Goal: Task Accomplishment & Management: Complete application form

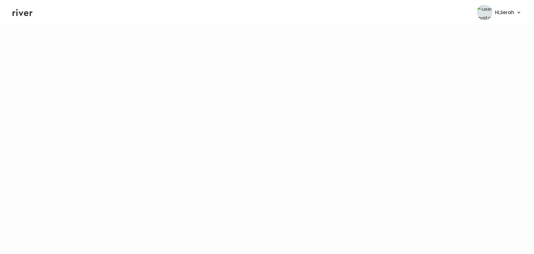
click at [22, 17] on icon at bounding box center [23, 12] width 20 height 9
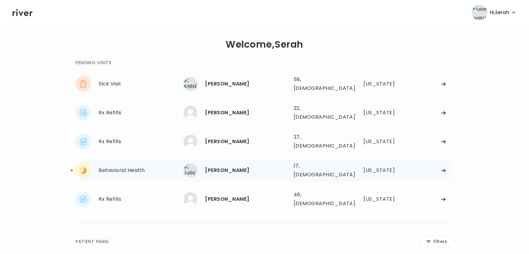
click at [223, 166] on div "[PERSON_NAME]" at bounding box center [246, 170] width 83 height 9
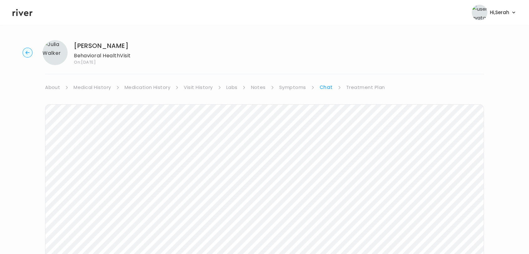
click at [360, 81] on div "Julia Walker Behavioral Health Visit On: 15 Sep 2025 About Medical History Medi…" at bounding box center [264, 186] width 529 height 303
click at [361, 91] on link "Treatment Plan" at bounding box center [365, 87] width 39 height 9
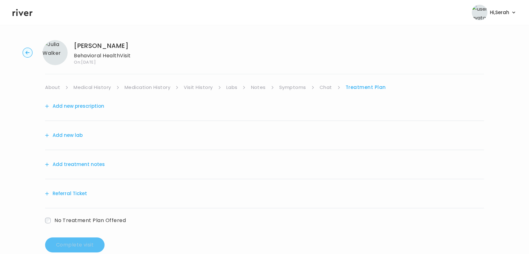
click at [75, 109] on button "Add new prescription" at bounding box center [74, 106] width 59 height 9
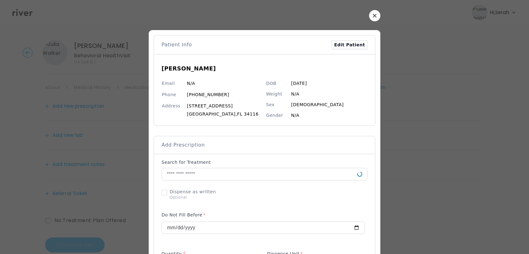
scroll to position [55, 0]
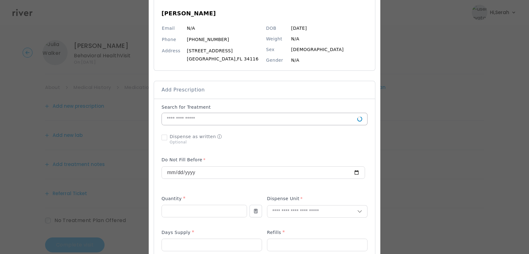
click at [244, 120] on input "text" at bounding box center [259, 119] width 195 height 12
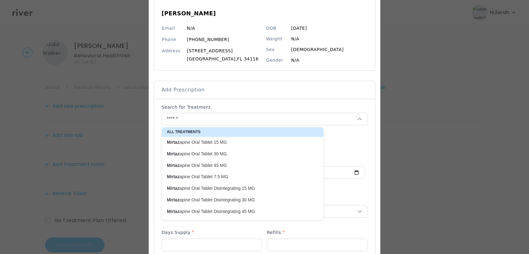
click at [211, 140] on p "Mirtaz apine Oral Tablet 15 MG" at bounding box center [239, 142] width 144 height 6
type input "**********"
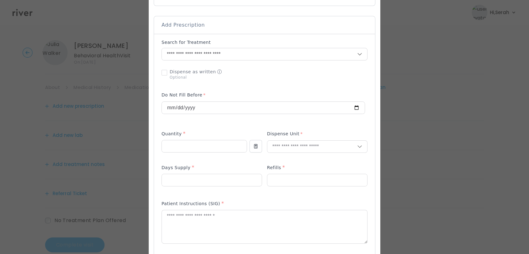
scroll to position [123, 0]
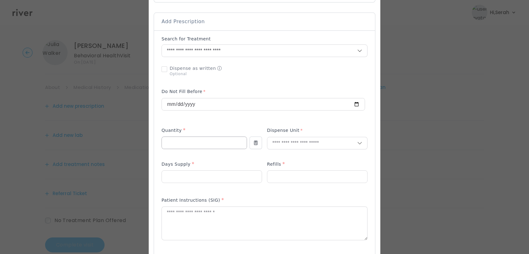
click at [207, 141] on input "number" at bounding box center [204, 143] width 85 height 12
type input "**"
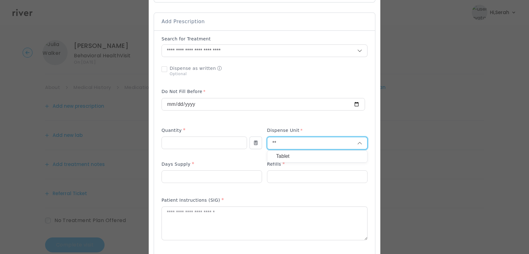
type input "**"
click at [278, 155] on p "Tablet" at bounding box center [317, 156] width 82 height 9
click at [208, 178] on input "number" at bounding box center [212, 177] width 100 height 12
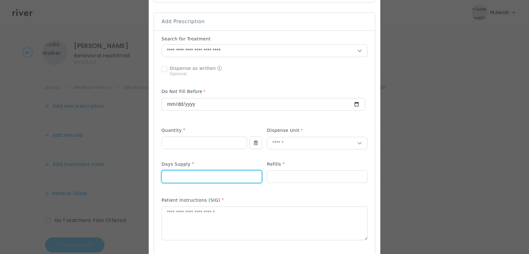
type input "**"
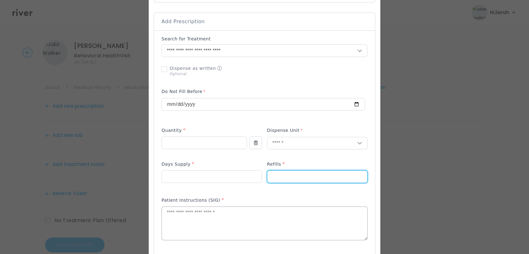
type input "*"
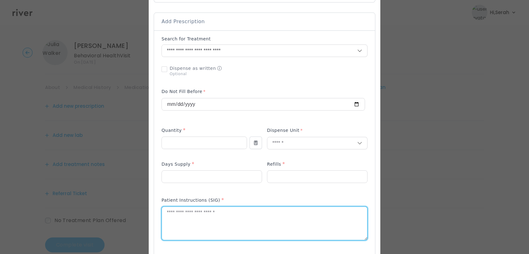
click at [202, 218] on textarea at bounding box center [264, 223] width 205 height 33
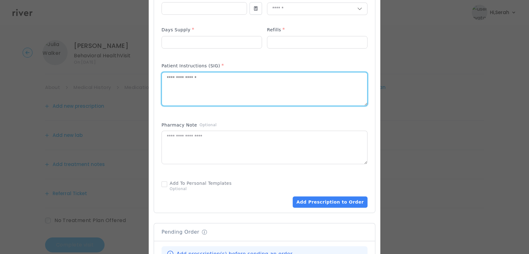
scroll to position [265, 0]
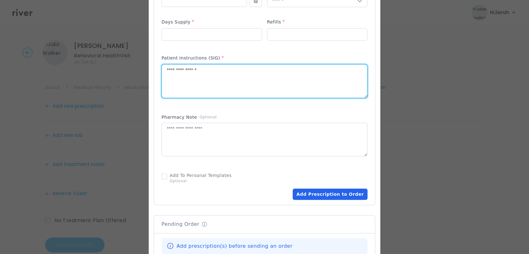
type textarea "**********"
click at [331, 195] on button "Add Prescription to Order" at bounding box center [330, 193] width 75 height 11
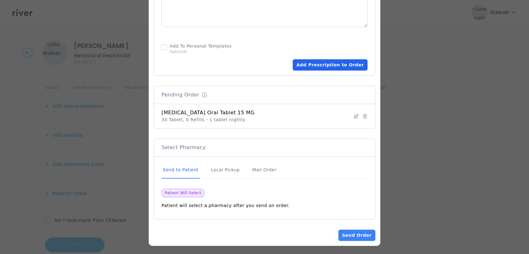
scroll to position [396, 0]
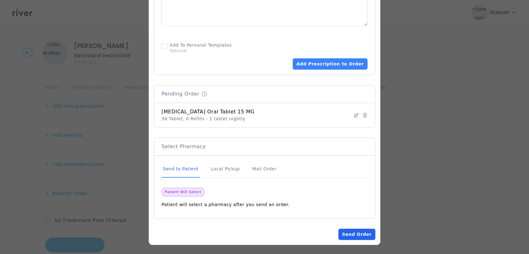
click at [352, 235] on button "Send Order" at bounding box center [356, 233] width 37 height 11
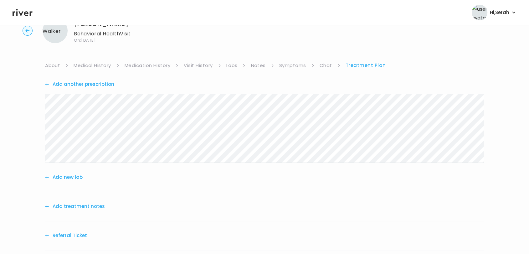
scroll to position [22, 0]
click at [282, 67] on link "Symptoms" at bounding box center [292, 65] width 27 height 9
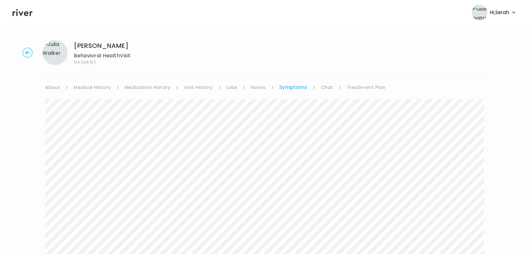
click at [374, 88] on link "Treatment Plan" at bounding box center [366, 87] width 39 height 9
click at [75, 230] on button "Add treatment notes" at bounding box center [75, 228] width 60 height 9
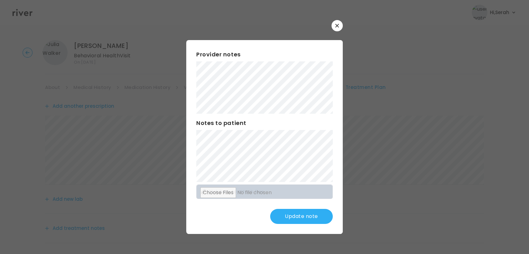
click at [295, 218] on button "Update note" at bounding box center [301, 216] width 63 height 15
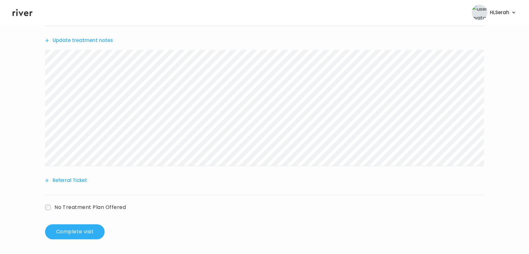
click at [74, 181] on button "Referral Ticket" at bounding box center [66, 180] width 42 height 9
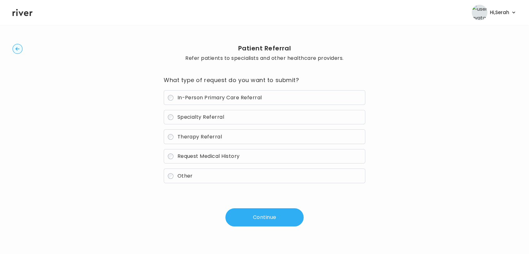
click at [206, 137] on span "Therapy Referral" at bounding box center [199, 136] width 45 height 7
click at [254, 224] on button "Continue" at bounding box center [264, 217] width 78 height 18
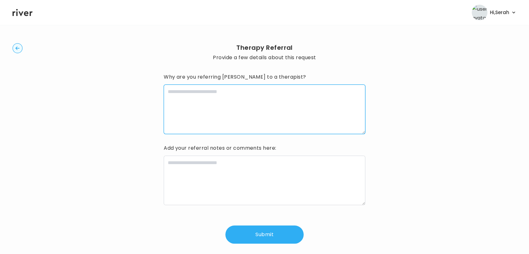
click at [229, 121] on textarea at bounding box center [265, 109] width 202 height 49
type textarea "**"
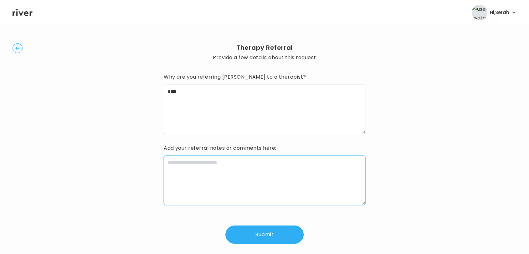
click at [223, 169] on textarea at bounding box center [265, 180] width 202 height 49
click at [165, 159] on textarea "*********" at bounding box center [265, 180] width 202 height 49
click at [169, 164] on textarea "**********" at bounding box center [265, 180] width 202 height 49
type textarea "**********"
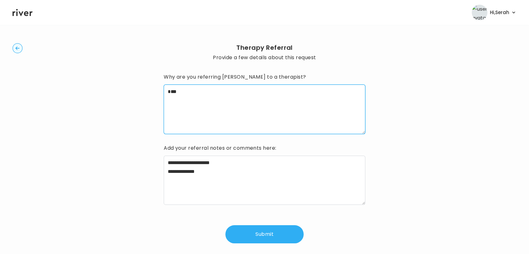
click at [189, 105] on textarea "**" at bounding box center [265, 109] width 202 height 49
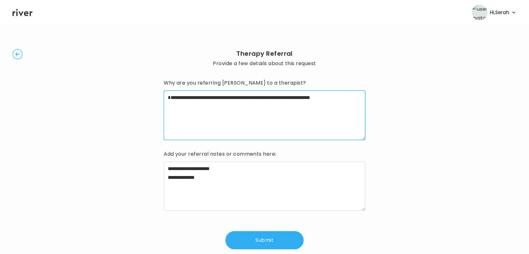
scroll to position [4, 0]
type textarea "**********"
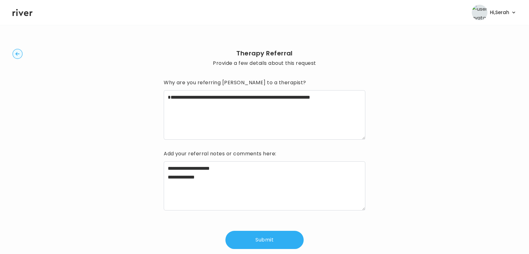
click at [246, 244] on button "Submit" at bounding box center [264, 240] width 78 height 18
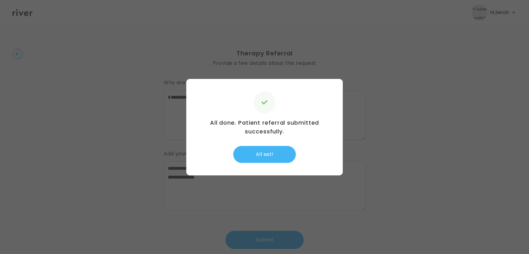
click at [266, 151] on button "All set!" at bounding box center [264, 154] width 63 height 17
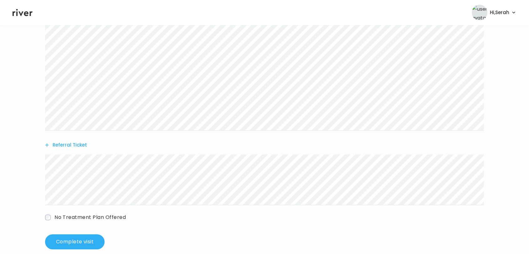
scroll to position [233, 0]
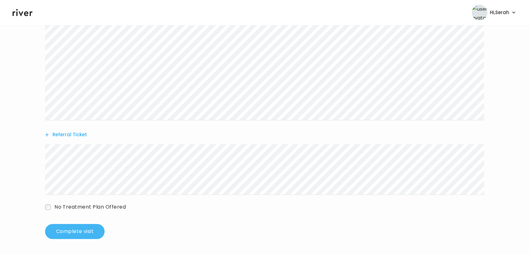
click at [77, 234] on button "Complete visit" at bounding box center [74, 231] width 59 height 15
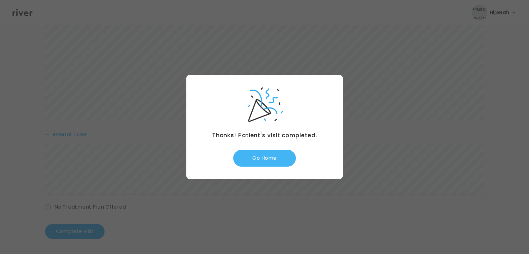
click at [260, 158] on button "Go Home" at bounding box center [264, 158] width 63 height 17
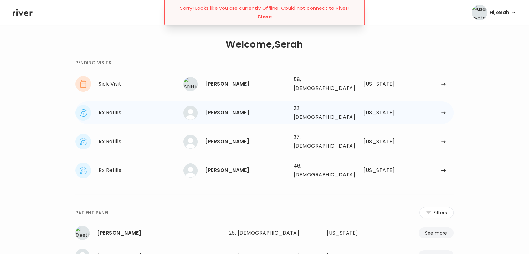
click at [221, 108] on div "Natali Taylor" at bounding box center [246, 112] width 83 height 9
click at [333, 207] on div "**********" at bounding box center [302, 212] width 302 height 11
click at [237, 86] on div "ANNETTE SADLER 58, Female See more" at bounding box center [235, 84] width 105 height 14
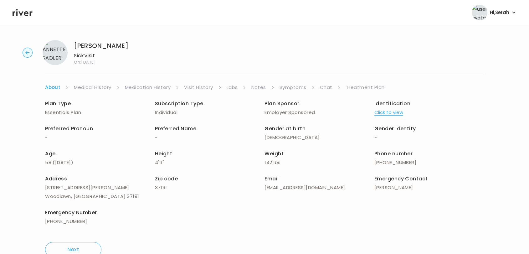
click at [287, 88] on link "Symptoms" at bounding box center [293, 87] width 27 height 9
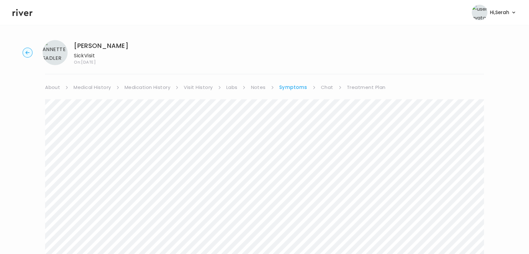
click at [324, 90] on link "Chat" at bounding box center [327, 87] width 13 height 9
click at [27, 11] on icon at bounding box center [23, 12] width 20 height 9
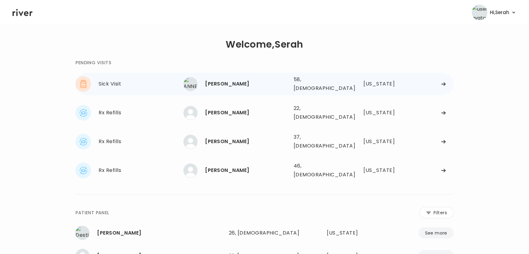
click at [206, 89] on div "ANNETTE SADLER 58, Female See more" at bounding box center [235, 84] width 105 height 14
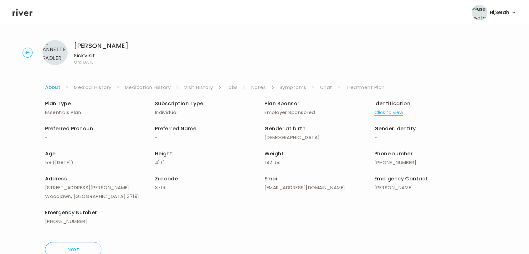
click at [21, 9] on icon at bounding box center [23, 12] width 20 height 9
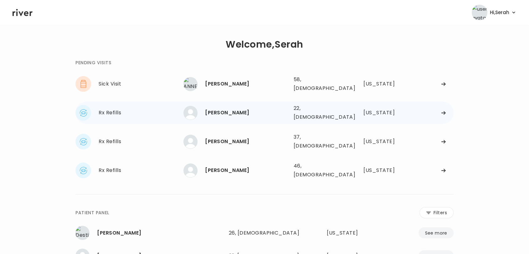
click at [217, 108] on div "Natali Taylor" at bounding box center [246, 112] width 83 height 9
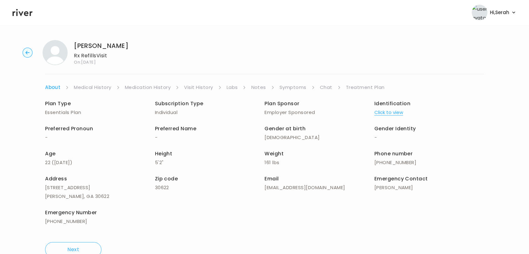
click at [299, 89] on link "Symptoms" at bounding box center [293, 87] width 27 height 9
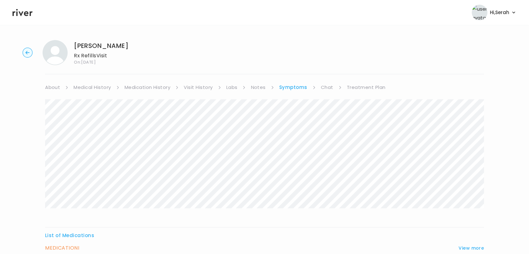
scroll to position [59, 0]
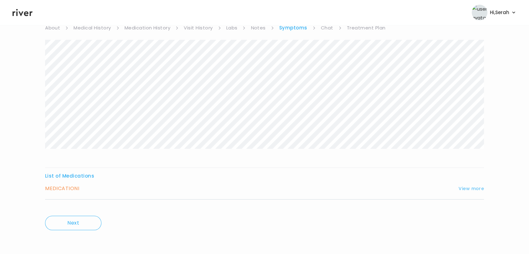
click at [471, 186] on button "View more" at bounding box center [471, 189] width 25 height 8
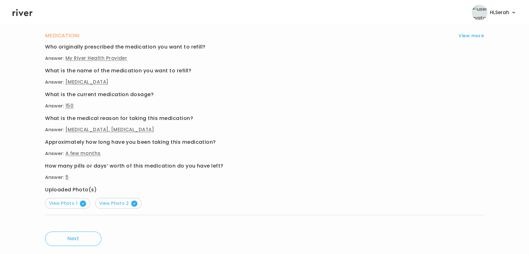
scroll to position [213, 0]
click at [117, 206] on span "View Photo 2" at bounding box center [118, 203] width 38 height 6
click at [68, 212] on div "MEDICATION I View more Who originally prescribed the medication you want to ref…" at bounding box center [264, 123] width 439 height 184
click at [80, 205] on span "View Photo 1" at bounding box center [67, 203] width 37 height 6
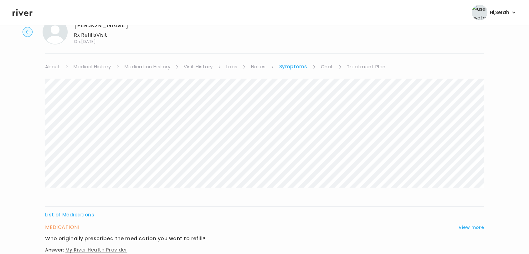
scroll to position [20, 0]
click at [328, 67] on link "Chat" at bounding box center [327, 67] width 13 height 9
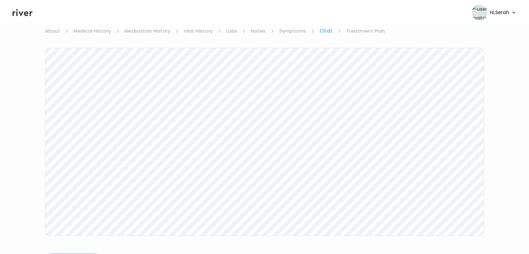
scroll to position [51, 0]
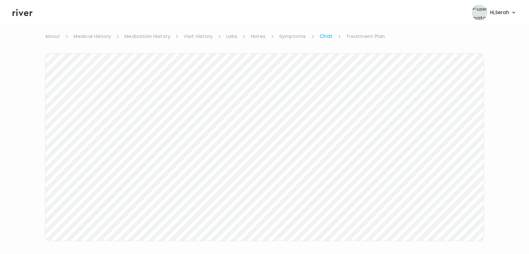
click at [359, 35] on link "Treatment Plan" at bounding box center [365, 36] width 39 height 9
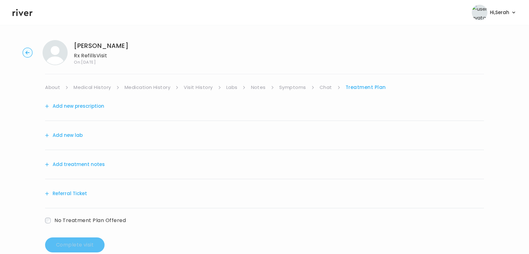
click at [78, 107] on button "Add new prescription" at bounding box center [74, 106] width 59 height 9
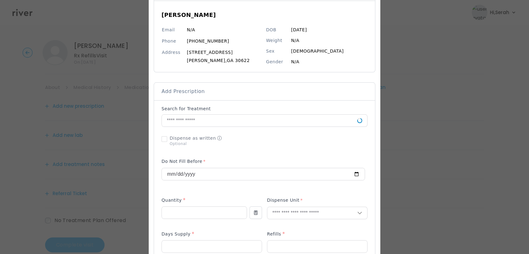
scroll to position [56, 0]
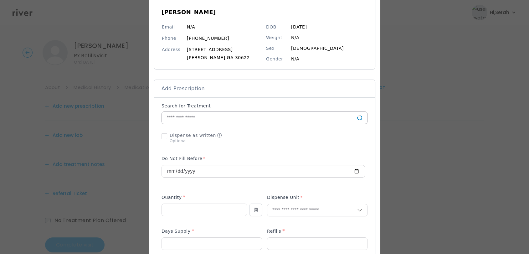
click at [222, 118] on input "text" at bounding box center [259, 118] width 195 height 12
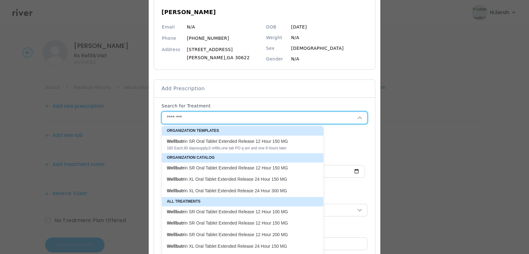
click at [237, 178] on p "Wellbutr in XL Oral Tablet Extended Release 24 Hour 150 MG" at bounding box center [239, 179] width 144 height 6
type input "**********"
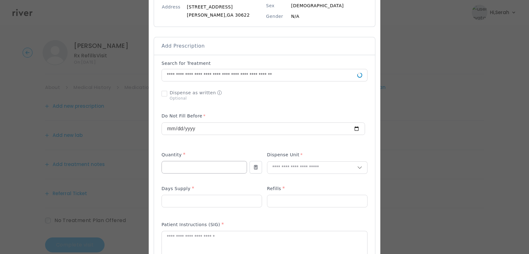
scroll to position [100, 0]
click at [214, 170] on input "number" at bounding box center [204, 167] width 85 height 12
type input "**"
click at [300, 165] on input "text" at bounding box center [312, 167] width 90 height 12
type input "**"
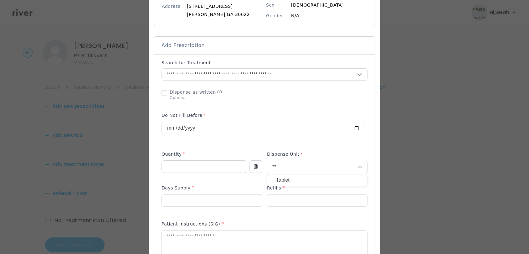
click at [295, 177] on p "Tablet" at bounding box center [317, 180] width 82 height 9
click at [205, 200] on input "number" at bounding box center [212, 200] width 100 height 12
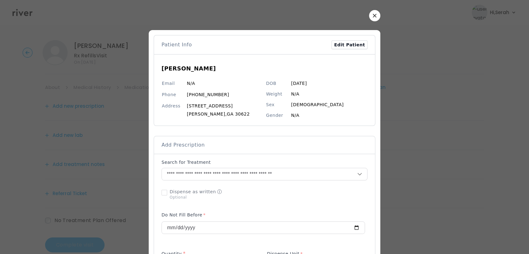
click at [373, 16] on icon "button" at bounding box center [374, 15] width 3 height 3
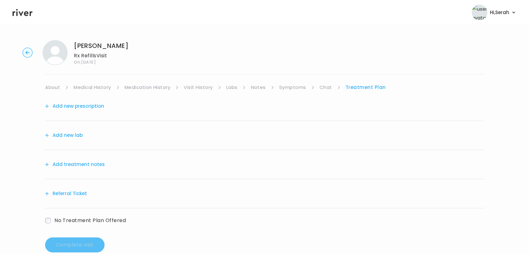
click at [292, 85] on link "Symptoms" at bounding box center [292, 87] width 27 height 9
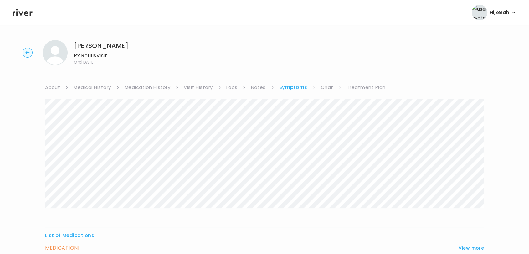
click at [354, 84] on link "Treatment Plan" at bounding box center [366, 87] width 39 height 9
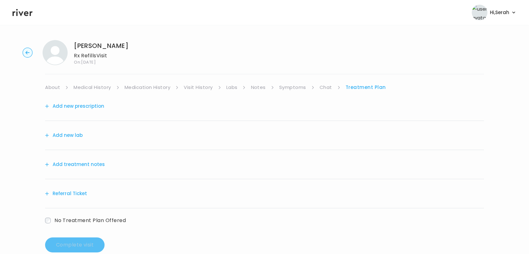
click at [87, 108] on button "Add new prescription" at bounding box center [74, 106] width 59 height 9
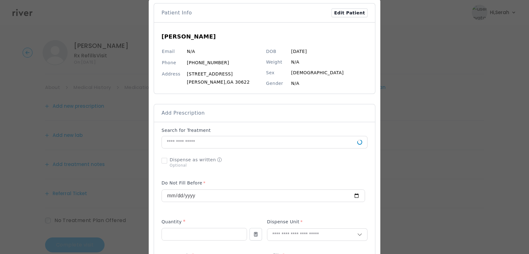
scroll to position [32, 0]
click at [220, 139] on input "text" at bounding box center [259, 142] width 195 height 12
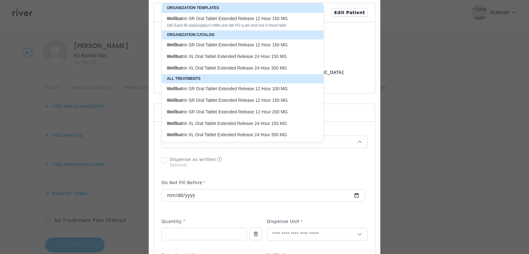
click at [261, 55] on p "Wellbut rin XL Oral Tablet Extended Release 24 Hour 150 MG" at bounding box center [239, 57] width 144 height 6
type input "**********"
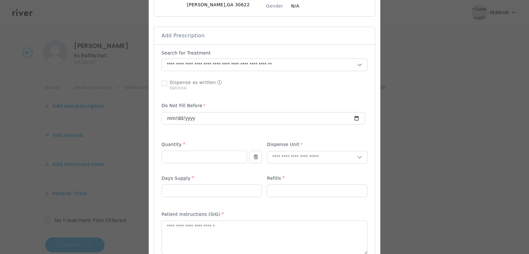
scroll to position [113, 0]
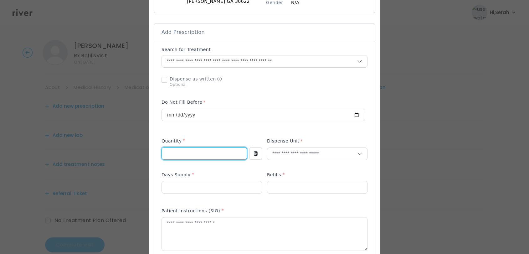
click at [194, 151] on input "number" at bounding box center [204, 153] width 85 height 12
type input "**"
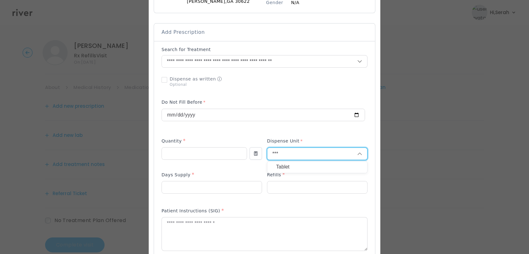
type input "***"
click at [286, 167] on p "Tablet" at bounding box center [317, 166] width 82 height 9
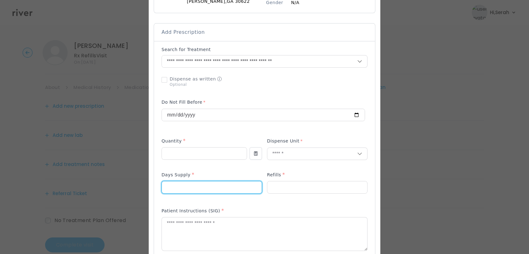
click at [212, 185] on input "number" at bounding box center [212, 187] width 100 height 12
type input "**"
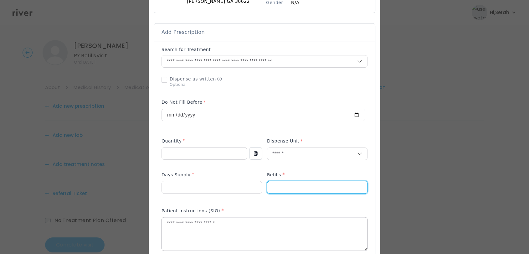
type input "*"
click at [234, 228] on textarea at bounding box center [264, 233] width 205 height 33
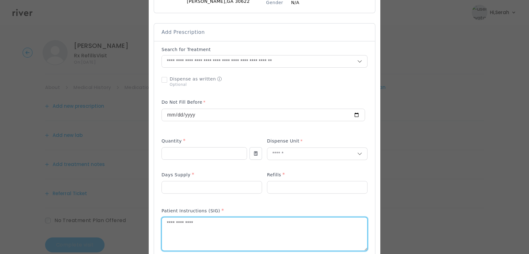
type textarea "**********"
click at [241, 203] on div "Add Prescription to Order" at bounding box center [265, 199] width 206 height 306
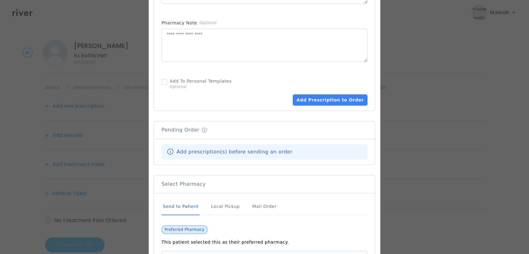
scroll to position [364, 0]
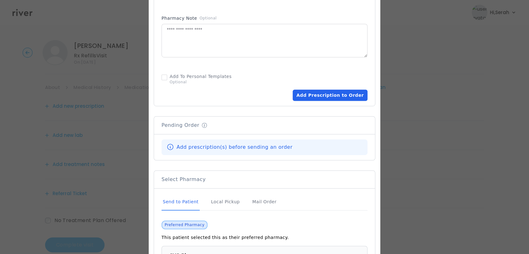
click at [318, 97] on button "Add Prescription to Order" at bounding box center [330, 95] width 75 height 11
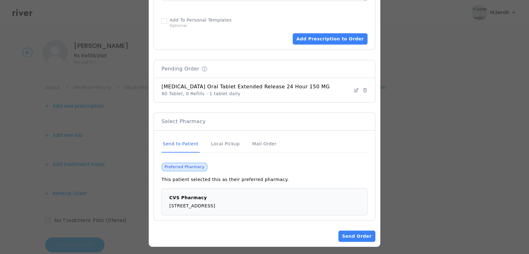
scroll to position [414, 0]
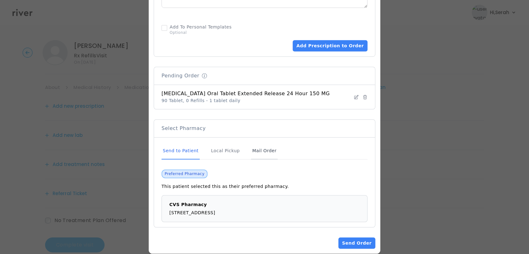
click at [256, 149] on div "Mail Order" at bounding box center [264, 150] width 27 height 17
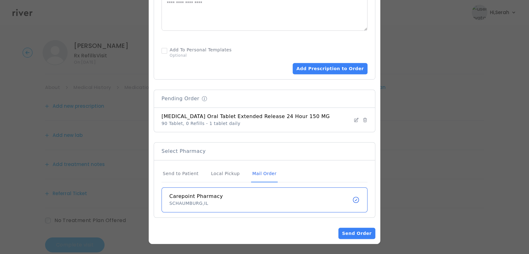
scroll to position [390, 0]
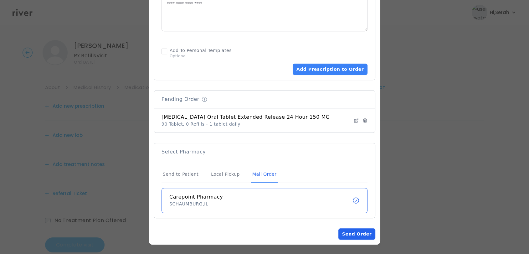
click at [353, 233] on button "Send Order" at bounding box center [356, 233] width 37 height 11
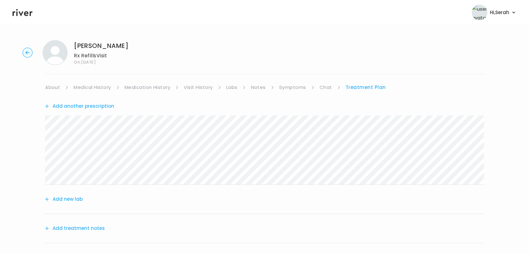
scroll to position [65, 0]
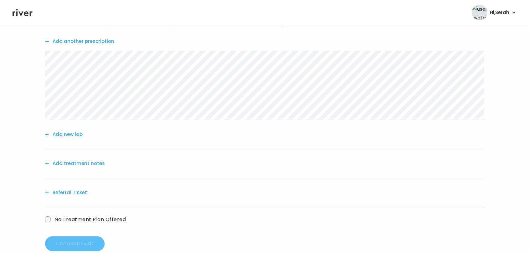
click at [75, 164] on button "Add treatment notes" at bounding box center [75, 163] width 60 height 9
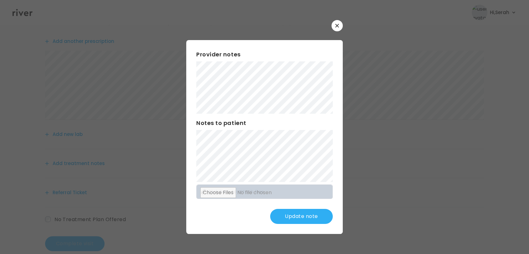
click at [304, 218] on button "Update note" at bounding box center [301, 216] width 63 height 15
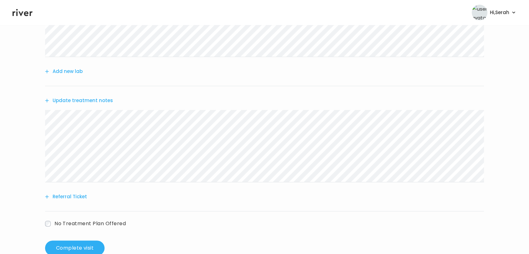
scroll to position [144, 0]
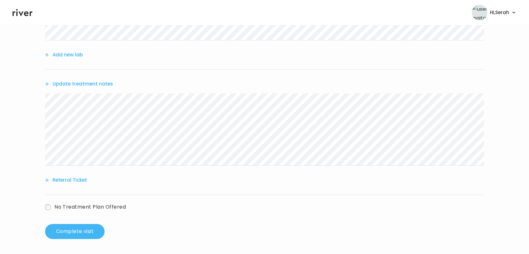
click at [85, 235] on button "Complete visit" at bounding box center [74, 231] width 59 height 15
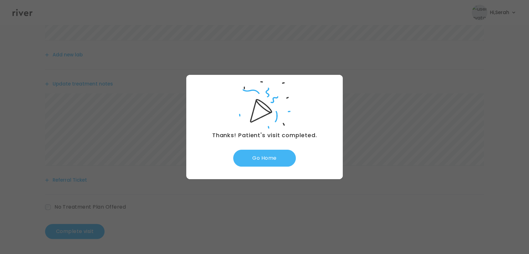
click at [265, 160] on button "Go Home" at bounding box center [264, 158] width 63 height 17
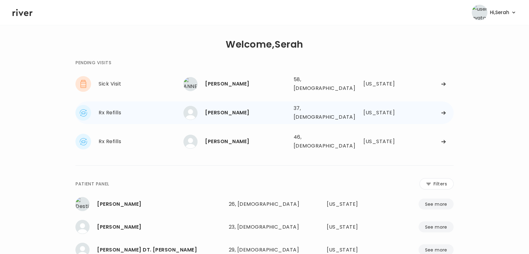
click at [230, 108] on div "Riley Smith" at bounding box center [246, 112] width 83 height 9
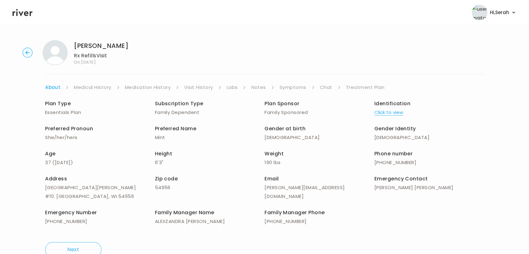
click at [291, 83] on link "Symptoms" at bounding box center [293, 87] width 27 height 9
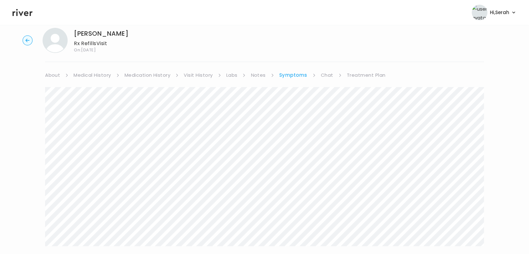
scroll to position [9, 0]
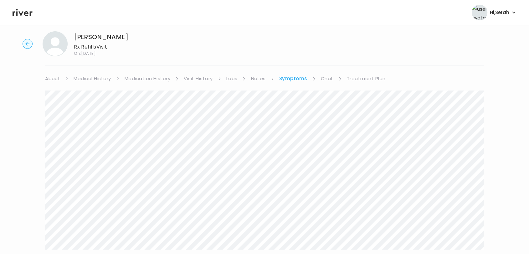
click at [20, 17] on icon at bounding box center [23, 12] width 20 height 9
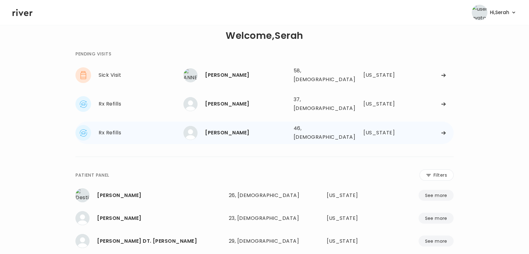
click at [237, 128] on div "[PERSON_NAME]" at bounding box center [246, 132] width 83 height 9
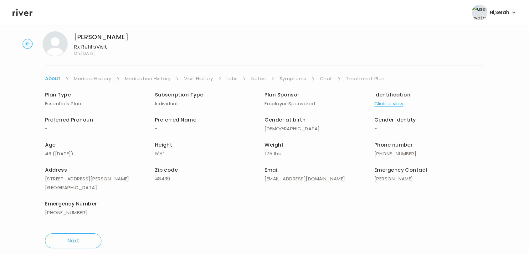
click at [329, 76] on link "Chat" at bounding box center [326, 78] width 13 height 9
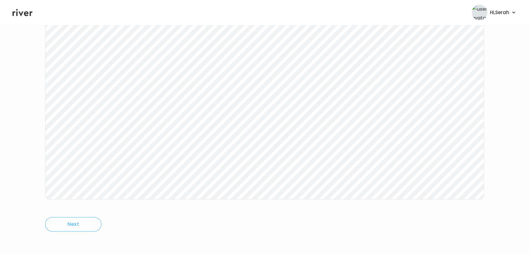
scroll to position [94, 0]
click at [25, 5] on header "Hi, Serah Profile Logout" at bounding box center [264, 12] width 529 height 25
click at [26, 13] on icon at bounding box center [23, 12] width 20 height 9
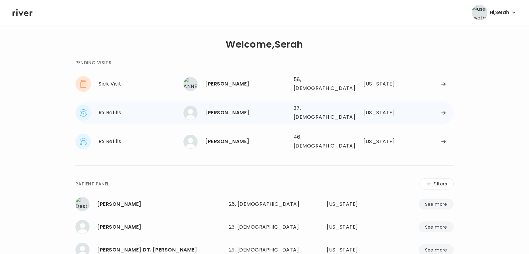
click at [226, 106] on div "Riley Smith 37, Male See more" at bounding box center [235, 113] width 105 height 14
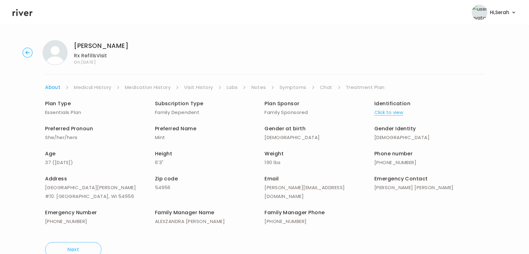
click at [290, 89] on link "Symptoms" at bounding box center [293, 87] width 27 height 9
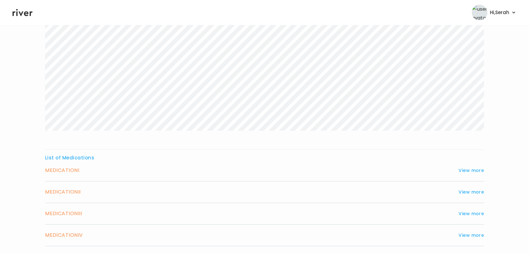
scroll to position [162, 0]
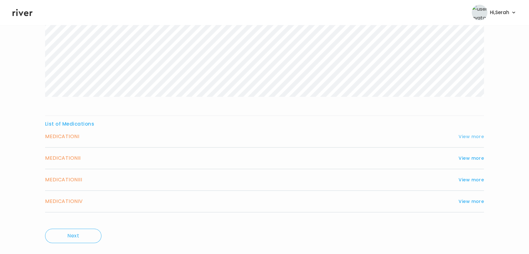
click at [468, 133] on button "View more" at bounding box center [471, 137] width 25 height 8
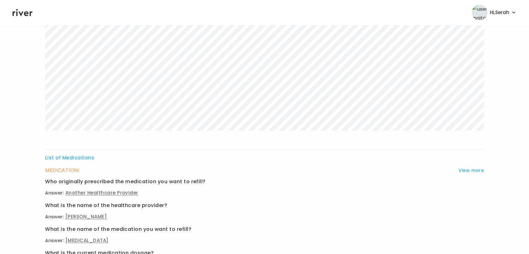
scroll to position [0, 0]
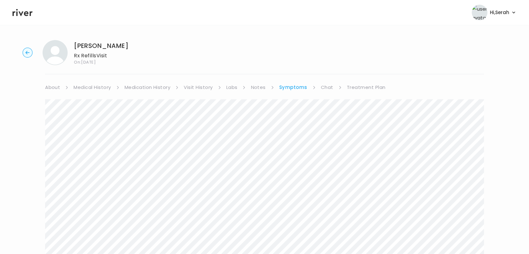
click at [150, 85] on link "Medication History" at bounding box center [148, 87] width 46 height 9
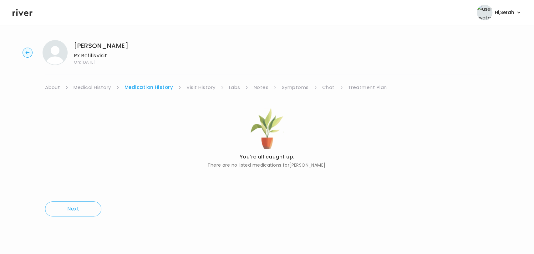
click at [96, 86] on link "Medical History" at bounding box center [92, 87] width 37 height 9
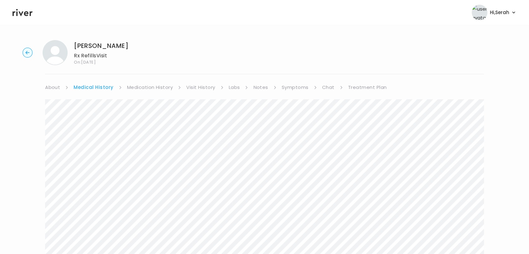
click at [53, 86] on link "About" at bounding box center [52, 87] width 15 height 9
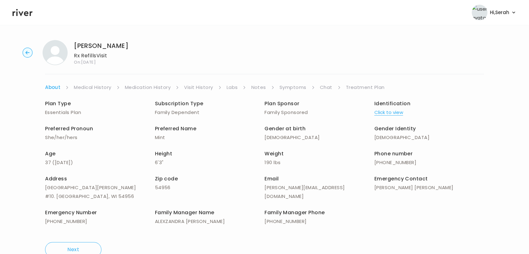
click at [298, 85] on link "Symptoms" at bounding box center [293, 87] width 27 height 9
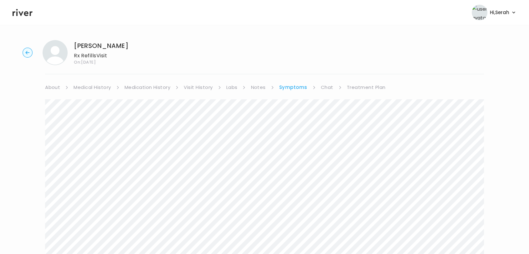
click at [365, 87] on link "Treatment Plan" at bounding box center [366, 87] width 39 height 9
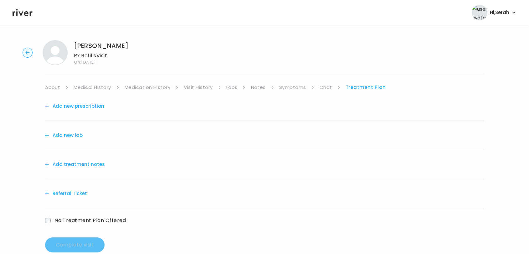
click at [322, 88] on link "Chat" at bounding box center [326, 87] width 13 height 9
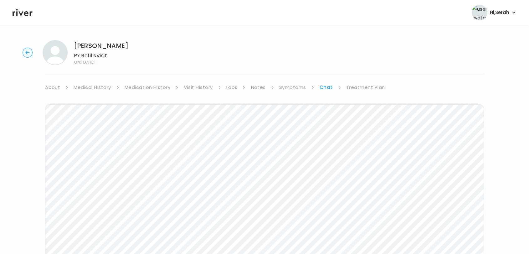
click at [290, 90] on link "Symptoms" at bounding box center [292, 87] width 27 height 9
click at [259, 85] on link "Notes" at bounding box center [258, 87] width 15 height 9
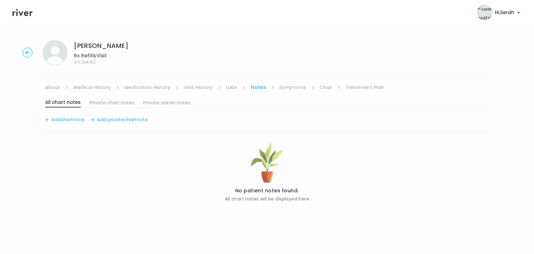
click at [229, 88] on link "Labs" at bounding box center [231, 87] width 11 height 9
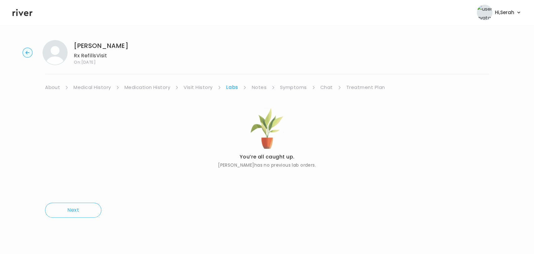
click at [201, 88] on link "Visit History" at bounding box center [198, 87] width 29 height 9
click at [295, 91] on link "Symptoms" at bounding box center [294, 87] width 27 height 9
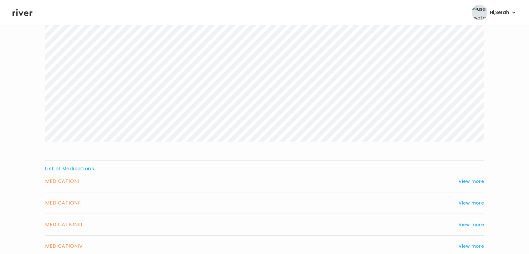
scroll to position [174, 0]
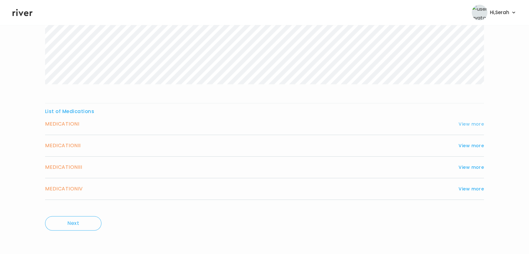
click at [468, 120] on button "View more" at bounding box center [471, 124] width 25 height 8
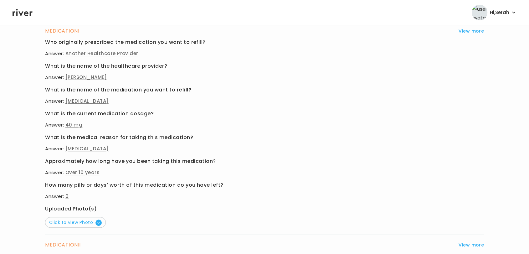
scroll to position [276, 0]
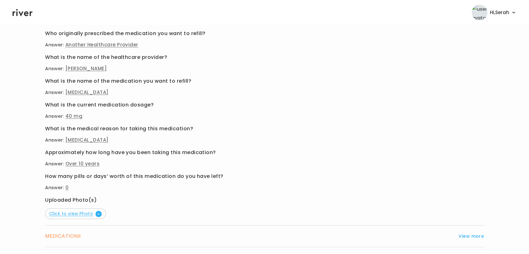
click at [80, 210] on span "Click to view Photo" at bounding box center [75, 213] width 53 height 6
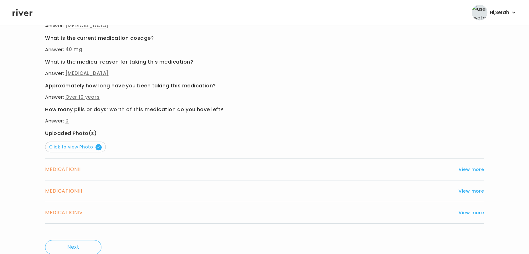
scroll to position [343, 0]
click at [463, 167] on button "View more" at bounding box center [471, 169] width 25 height 8
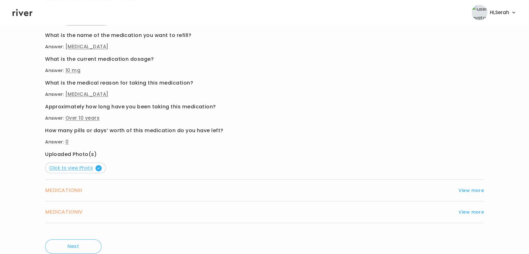
click at [95, 167] on span "button" at bounding box center [98, 168] width 6 height 6
click at [468, 189] on button "View more" at bounding box center [471, 191] width 25 height 8
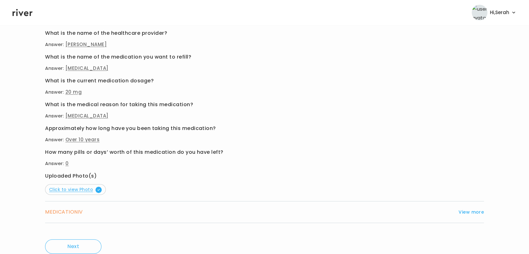
click at [85, 190] on span "Click to view Photo" at bounding box center [75, 189] width 53 height 6
click at [473, 211] on button "View more" at bounding box center [471, 212] width 25 height 8
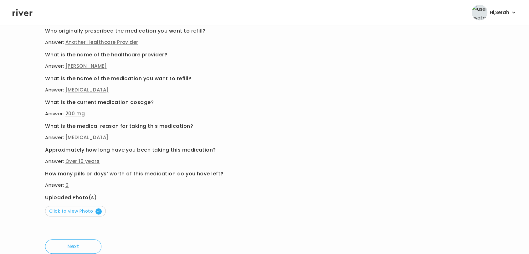
click at [90, 206] on button "Click to view Photo" at bounding box center [75, 211] width 61 height 11
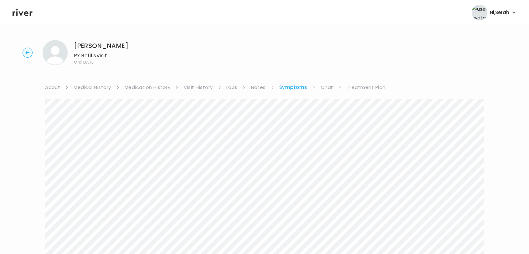
scroll to position [0, 0]
click at [322, 86] on link "Chat" at bounding box center [327, 87] width 13 height 9
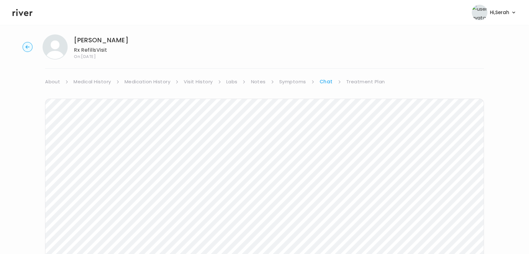
scroll to position [2, 0]
click at [293, 84] on link "Symptoms" at bounding box center [292, 85] width 27 height 9
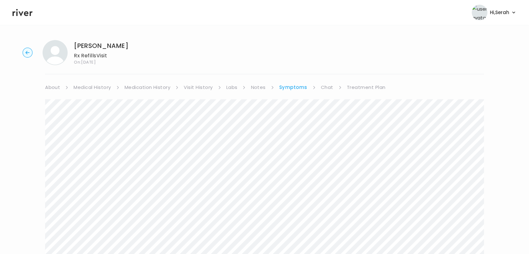
click at [358, 84] on link "Treatment Plan" at bounding box center [366, 87] width 39 height 9
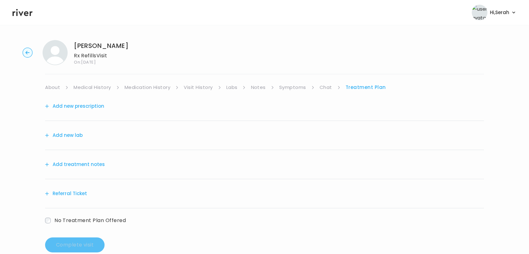
click at [78, 106] on button "Add new prescription" at bounding box center [74, 106] width 59 height 9
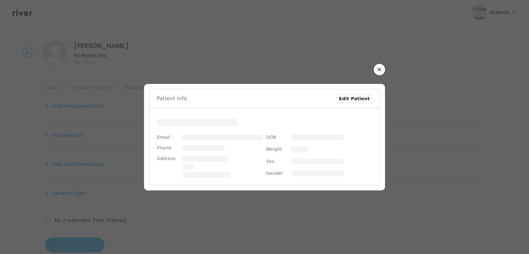
scroll to position [13, 0]
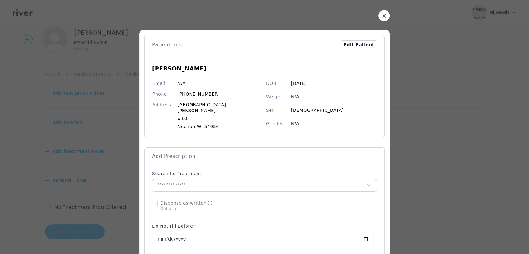
click at [378, 18] on button "button" at bounding box center [383, 15] width 11 height 11
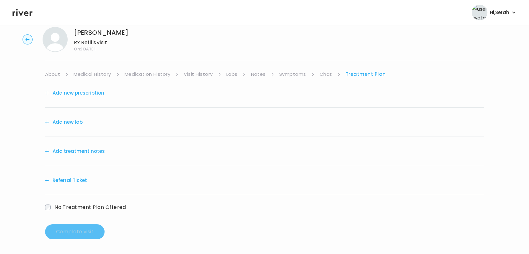
click at [290, 76] on link "Symptoms" at bounding box center [292, 74] width 27 height 9
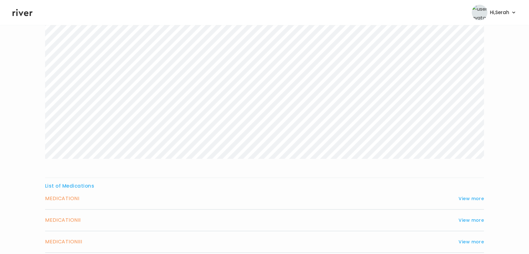
scroll to position [174, 0]
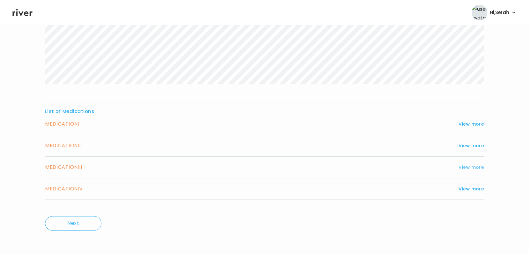
click at [477, 168] on button "View more" at bounding box center [471, 167] width 25 height 8
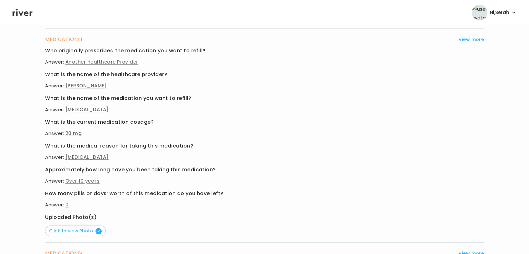
scroll to position [366, 0]
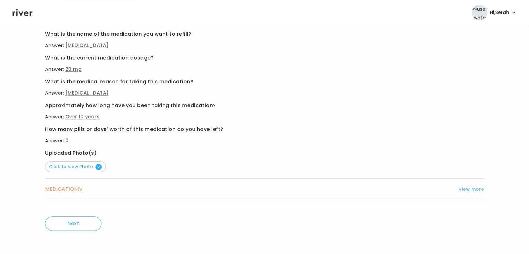
click at [467, 189] on button "View more" at bounding box center [471, 189] width 25 height 8
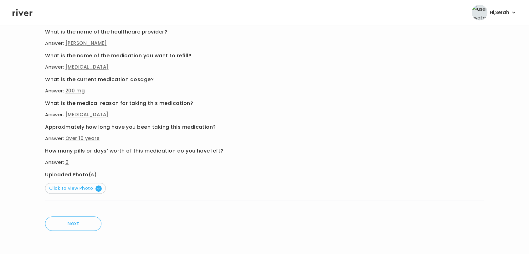
click at [87, 191] on button "Click to view Photo" at bounding box center [75, 188] width 61 height 11
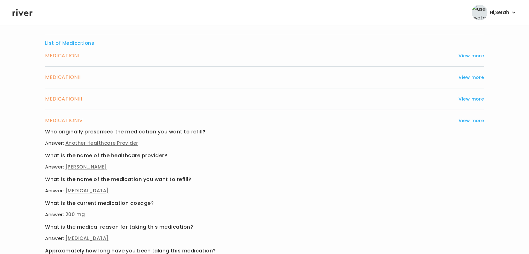
scroll to position [241, 0]
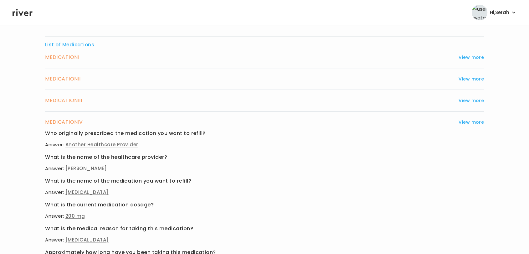
click at [198, 79] on div "MEDICATION II View more" at bounding box center [264, 78] width 439 height 9
click at [466, 78] on button "View more" at bounding box center [471, 79] width 25 height 8
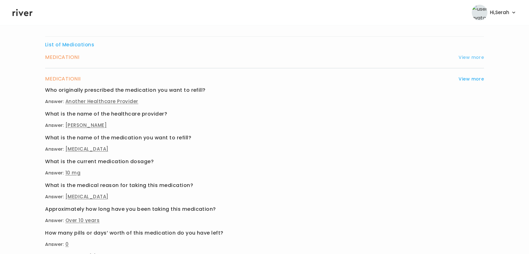
click at [474, 57] on button "View more" at bounding box center [471, 58] width 25 height 8
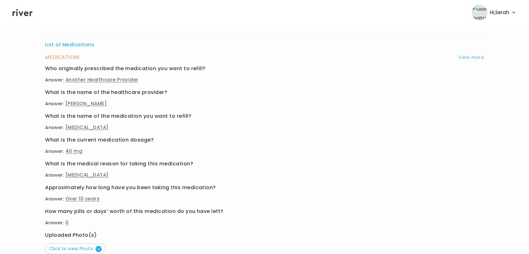
click at [474, 57] on button "View more" at bounding box center [471, 58] width 25 height 8
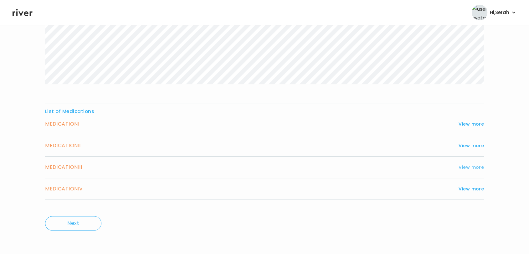
click at [468, 169] on button "View more" at bounding box center [471, 167] width 25 height 8
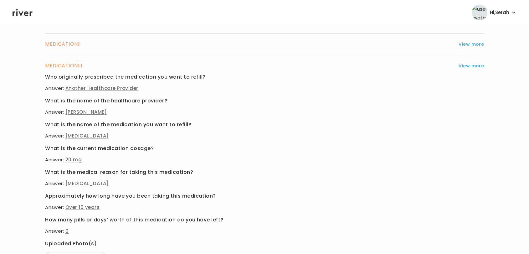
scroll to position [366, 0]
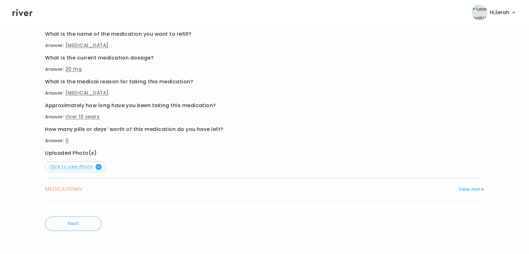
click at [80, 167] on span "Click to view Photo" at bounding box center [75, 166] width 53 height 6
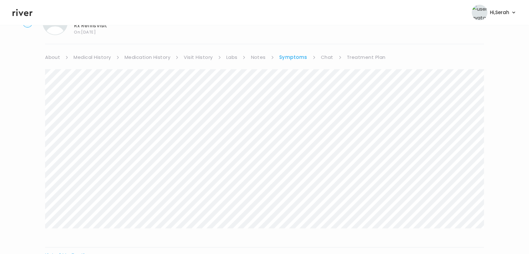
scroll to position [0, 0]
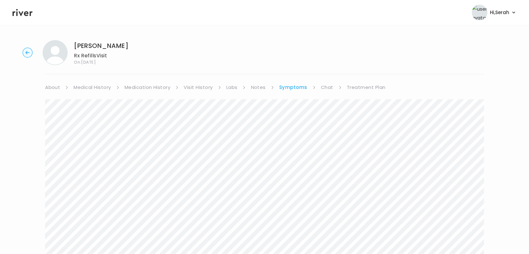
click at [359, 86] on link "Treatment Plan" at bounding box center [366, 87] width 39 height 9
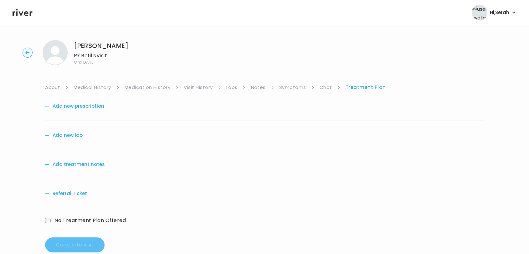
click at [94, 104] on button "Add new prescription" at bounding box center [74, 106] width 59 height 9
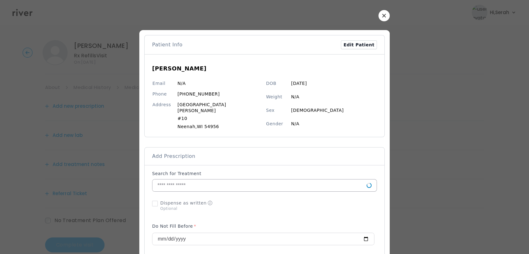
click at [201, 179] on input "text" at bounding box center [259, 185] width 214 height 12
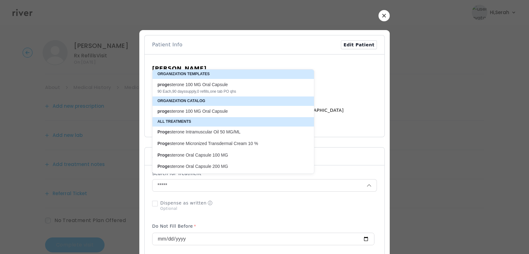
click at [207, 162] on p "Proge sterone Oral Capsule 200 MG" at bounding box center [229, 166] width 151 height 8
type input "**********"
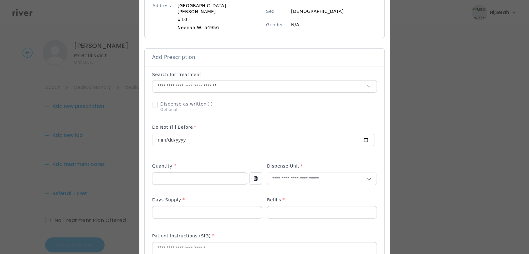
scroll to position [123, 0]
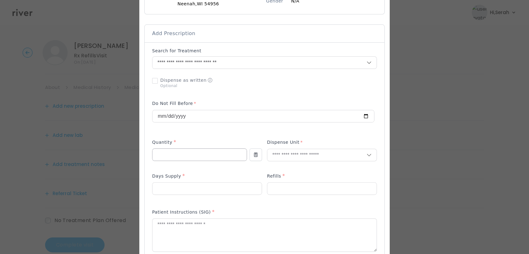
click at [202, 149] on input "number" at bounding box center [199, 155] width 94 height 12
type input "**"
click at [290, 162] on p "Tablet" at bounding box center [308, 162] width 82 height 9
click at [205, 185] on input "number" at bounding box center [206, 188] width 109 height 12
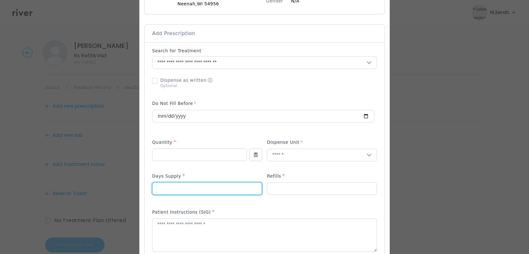
type input "**"
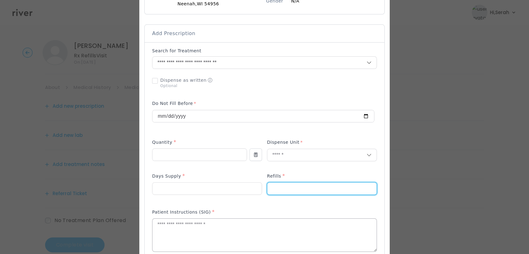
type input "*"
click at [204, 230] on textarea at bounding box center [264, 234] width 224 height 33
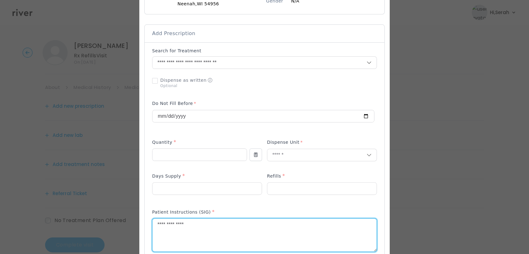
type textarea "**********"
click at [236, 195] on p at bounding box center [207, 198] width 110 height 7
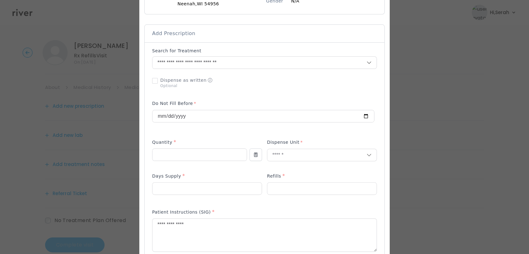
click at [291, 195] on p at bounding box center [322, 198] width 110 height 7
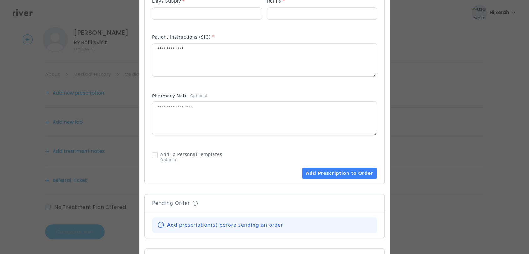
scroll to position [298, 0]
click at [338, 167] on button "Add Prescription to Order" at bounding box center [339, 172] width 75 height 11
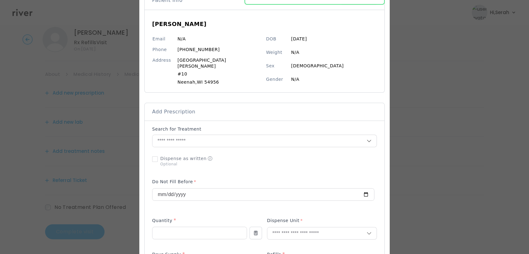
scroll to position [43, 0]
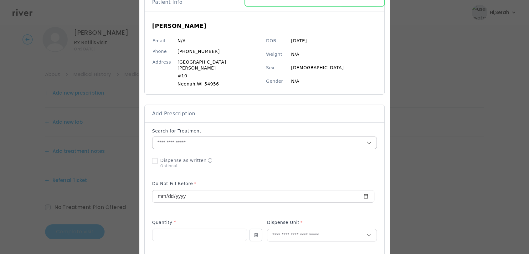
click at [247, 138] on input "text" at bounding box center [259, 143] width 214 height 12
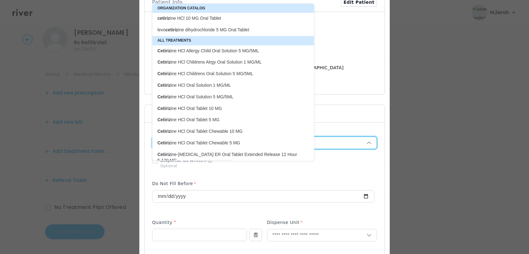
click at [216, 18] on p "cetiriz ine HCl 10 MG Oral Tablet" at bounding box center [229, 18] width 144 height 6
type input "**********"
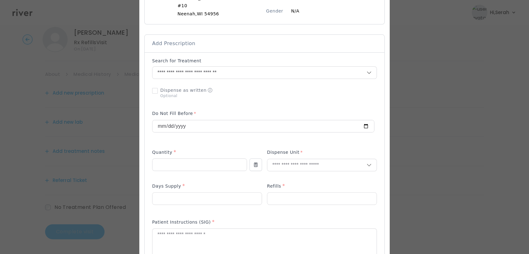
scroll to position [126, 0]
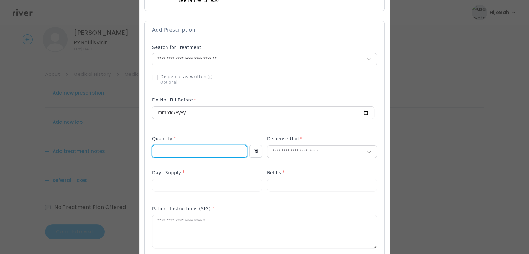
click at [188, 145] on input "number" at bounding box center [199, 151] width 94 height 12
type input "**"
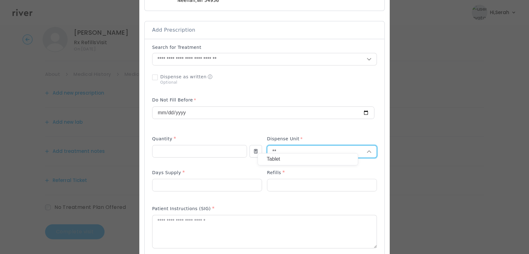
type input "**"
click at [284, 163] on p "Tablet" at bounding box center [308, 159] width 82 height 9
click at [212, 179] on input "number" at bounding box center [206, 185] width 109 height 12
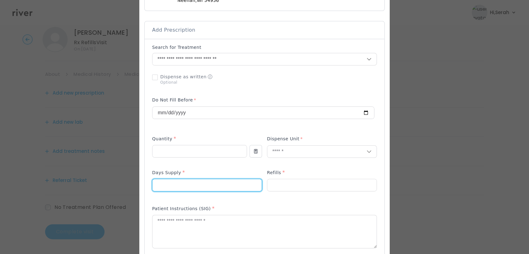
type input "**"
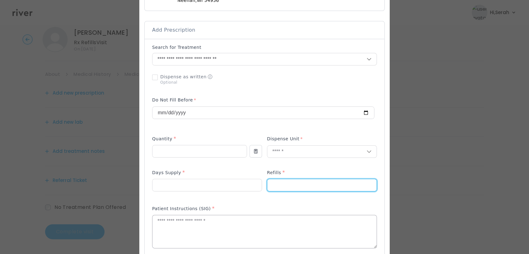
type input "*"
click at [203, 233] on textarea at bounding box center [264, 231] width 224 height 33
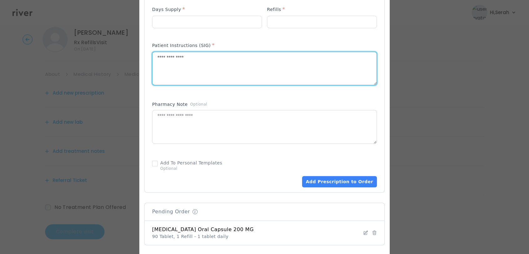
scroll to position [298, 0]
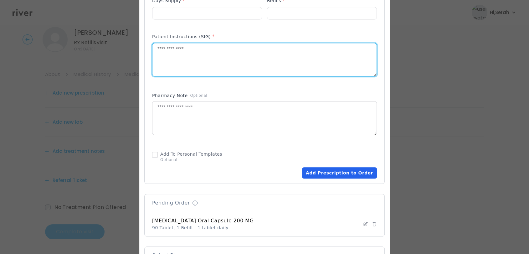
type textarea "**********"
click at [326, 167] on button "Add Prescription to Order" at bounding box center [339, 172] width 75 height 11
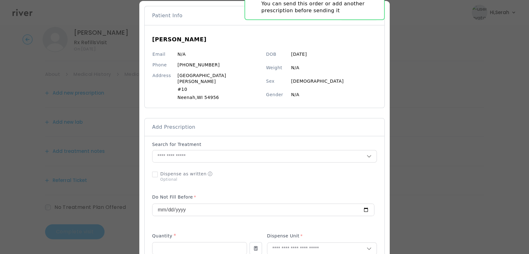
scroll to position [0, 0]
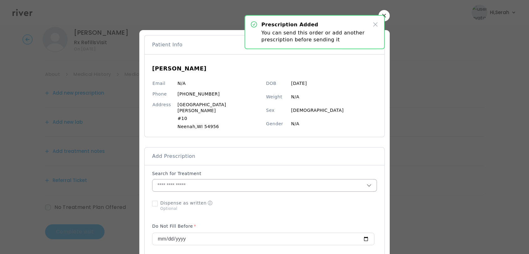
click at [253, 185] on input "text" at bounding box center [259, 185] width 214 height 12
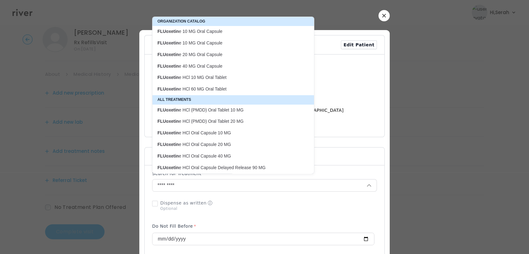
click at [230, 68] on p "FLUoxetin e 40 MG Oral Capsule" at bounding box center [229, 66] width 144 height 6
type input "**********"
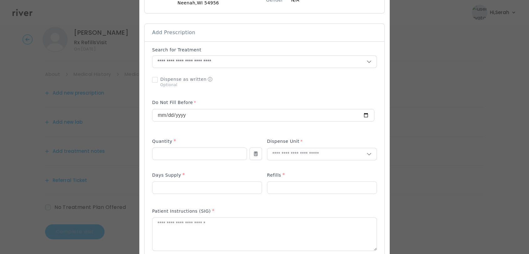
scroll to position [125, 0]
click at [202, 149] on input "number" at bounding box center [199, 152] width 94 height 12
type input "***"
type input "**"
click at [278, 162] on p "Tablet" at bounding box center [308, 160] width 82 height 9
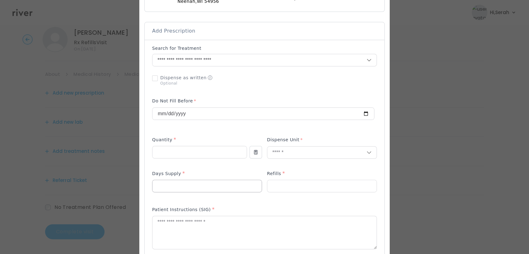
click at [212, 180] on input "number" at bounding box center [206, 186] width 109 height 12
type input "**"
type input "*"
click at [199, 221] on textarea at bounding box center [264, 232] width 224 height 33
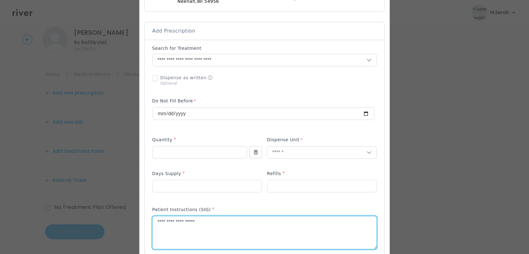
type textarea "**********"
click at [239, 203] on div "Patient Instructions (SIG) *" at bounding box center [264, 231] width 225 height 56
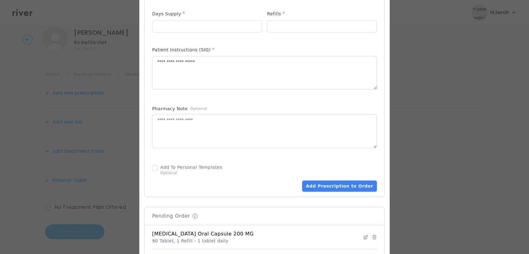
scroll to position [284, 0]
click at [313, 182] on button "Add Prescription to Order" at bounding box center [339, 186] width 75 height 11
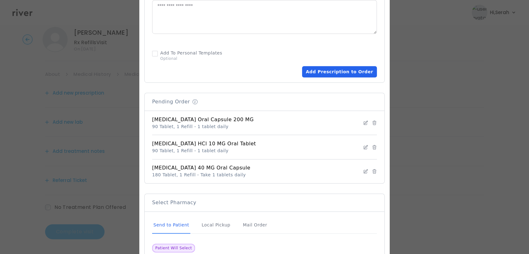
scroll to position [450, 0]
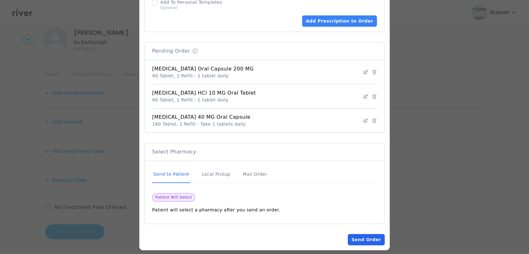
click at [355, 234] on button "Send Order" at bounding box center [366, 239] width 37 height 11
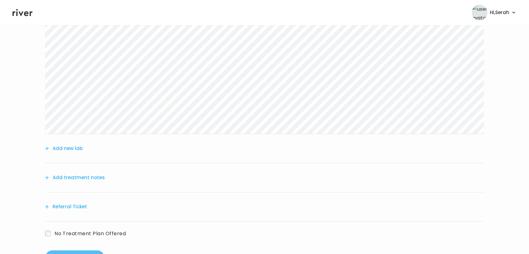
scroll to position [203, 0]
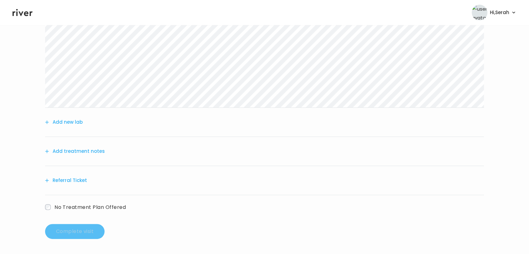
click at [68, 153] on button "Add treatment notes" at bounding box center [75, 151] width 60 height 9
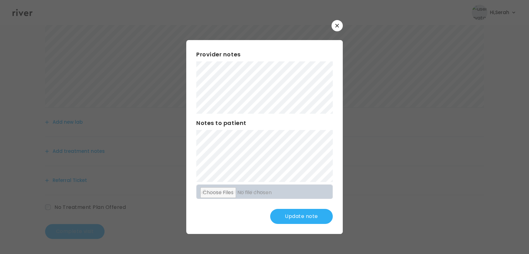
click at [193, 139] on div "Provider notes Notes to patient Click here to attach files Update note" at bounding box center [264, 136] width 156 height 193
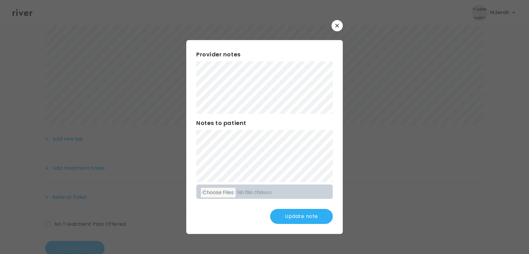
scroll to position [185, 0]
click at [301, 217] on button "Update note" at bounding box center [301, 216] width 63 height 15
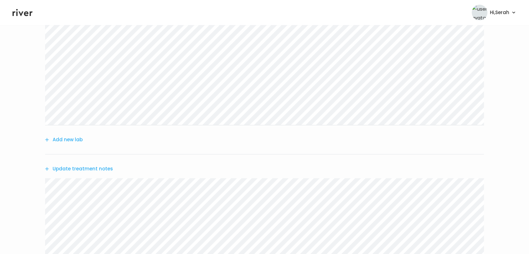
scroll to position [313, 0]
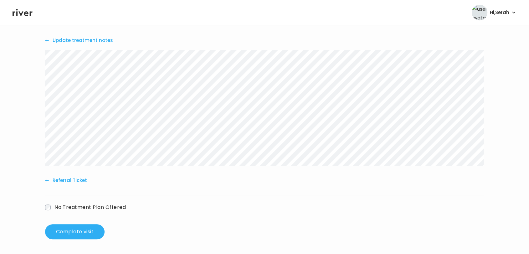
click at [75, 182] on button "Referral Ticket" at bounding box center [66, 180] width 42 height 9
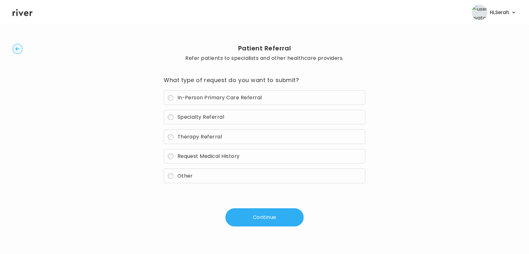
scroll to position [9, 0]
click at [220, 94] on span "In-Person Primary Care Referral" at bounding box center [219, 97] width 85 height 7
click at [253, 213] on button "Continue" at bounding box center [264, 217] width 78 height 18
click at [269, 220] on button "Continue" at bounding box center [264, 217] width 78 height 18
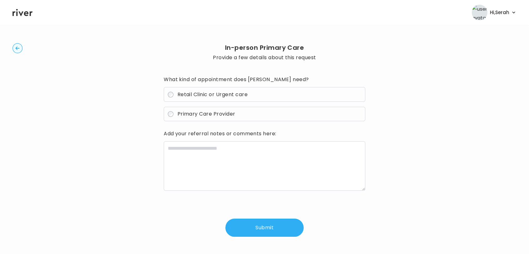
click at [214, 119] on label "Primary Care Provider" at bounding box center [265, 114] width 202 height 15
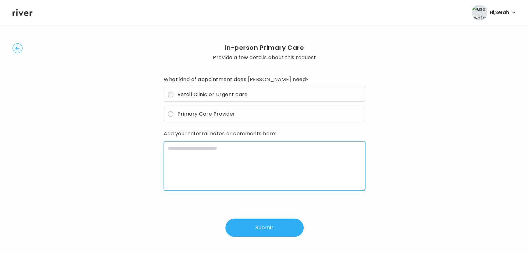
click at [211, 168] on textarea at bounding box center [265, 165] width 202 height 49
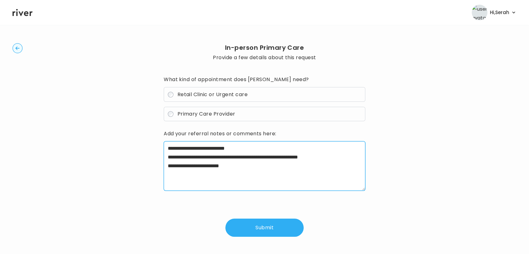
type textarea "**********"
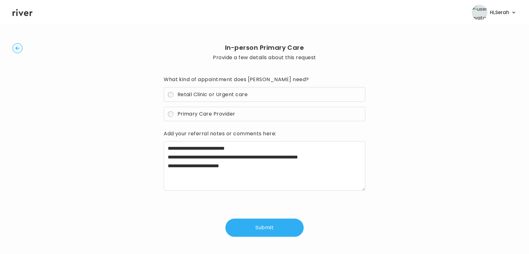
click at [247, 228] on button "Submit" at bounding box center [264, 227] width 78 height 18
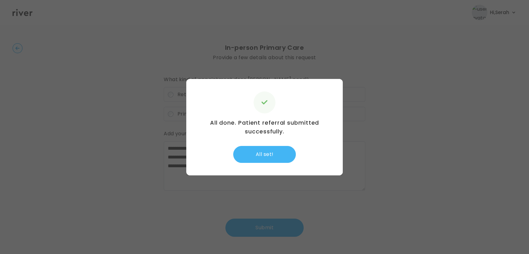
click at [254, 152] on button "All set!" at bounding box center [264, 154] width 63 height 17
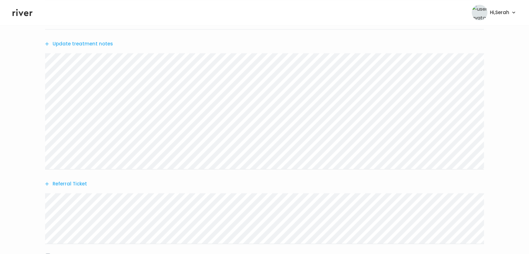
scroll to position [359, 0]
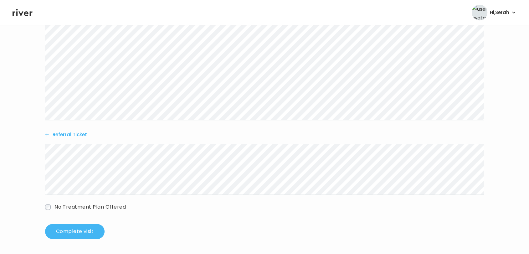
click at [75, 234] on button "Complete visit" at bounding box center [74, 231] width 59 height 15
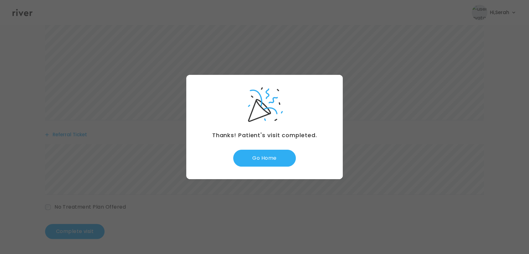
click at [259, 168] on div "Thanks! Patient's visit completed. Go Home" at bounding box center [264, 127] width 156 height 104
click at [264, 154] on button "Go Home" at bounding box center [264, 158] width 63 height 17
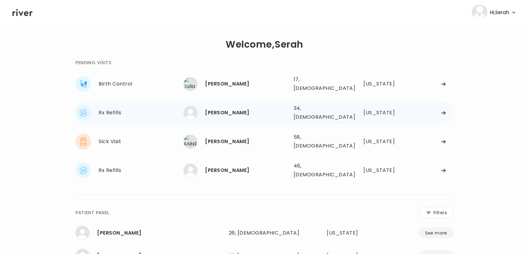
click at [229, 108] on div "[PERSON_NAME]" at bounding box center [246, 112] width 83 height 9
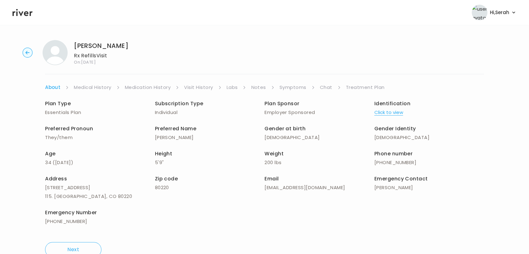
click at [291, 92] on div "Plan Type Essentials Plan Subscription Type Individual Plan Sponsor Employer Sp…" at bounding box center [264, 163] width 439 height 143
click at [290, 87] on link "Symptoms" at bounding box center [293, 87] width 27 height 9
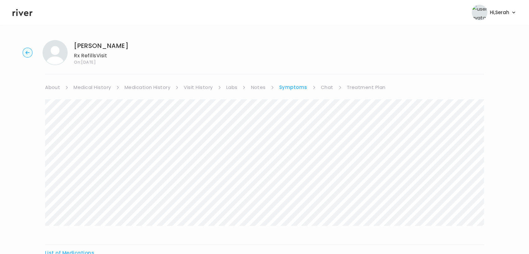
scroll to position [77, 0]
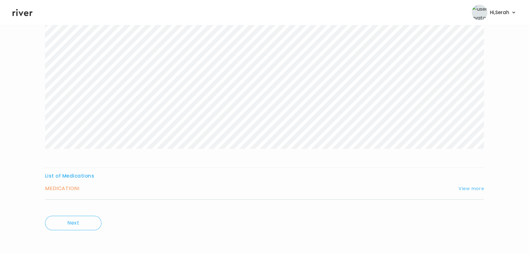
click at [470, 185] on button "View more" at bounding box center [471, 189] width 25 height 8
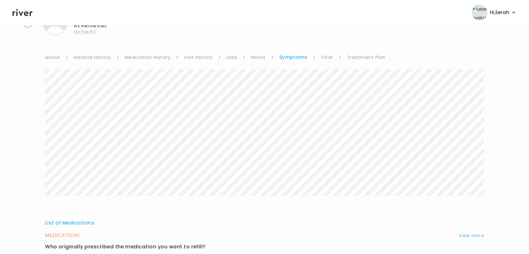
scroll to position [0, 0]
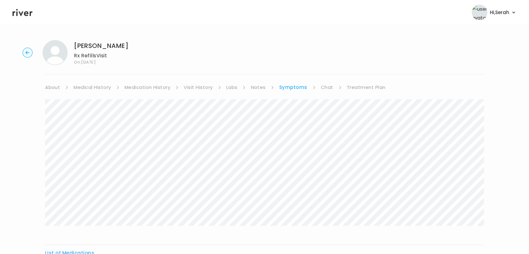
click at [165, 86] on link "Medication History" at bounding box center [148, 87] width 46 height 9
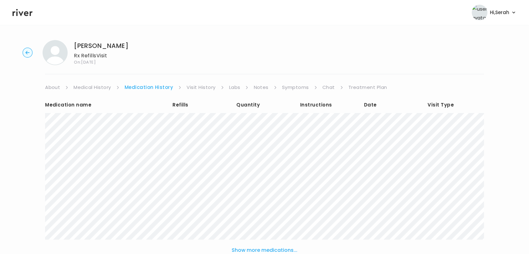
click at [328, 89] on link "Chat" at bounding box center [328, 87] width 13 height 9
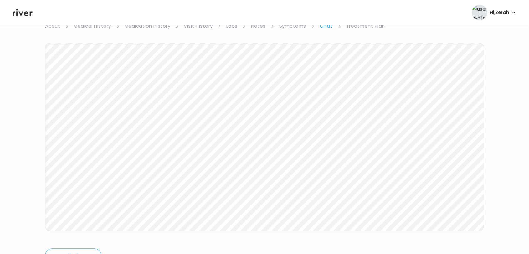
scroll to position [43, 0]
click at [145, 38] on div "[PERSON_NAME] Rx Refills Visit On: [DATE] About Medical History Medication Hist…" at bounding box center [264, 143] width 529 height 303
click at [145, 41] on link "Medication History" at bounding box center [148, 44] width 46 height 9
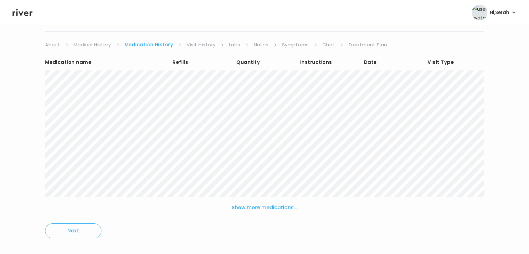
click at [295, 43] on link "Symptoms" at bounding box center [295, 44] width 27 height 9
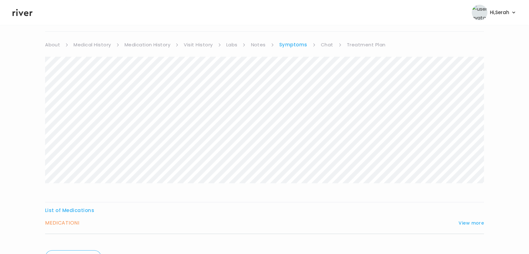
click at [105, 41] on link "Medical History" at bounding box center [92, 44] width 37 height 9
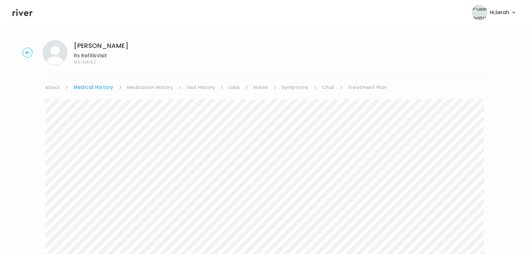
click at [348, 86] on link "Treatment Plan" at bounding box center [367, 87] width 39 height 9
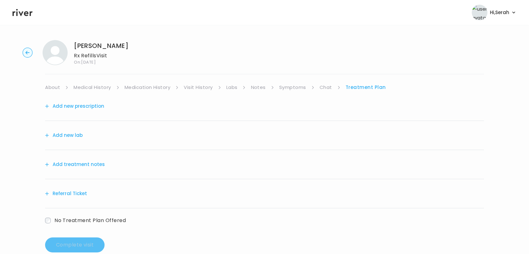
click at [103, 108] on div "Add new prescription" at bounding box center [264, 106] width 439 height 29
click at [91, 106] on button "Add new prescription" at bounding box center [74, 106] width 59 height 9
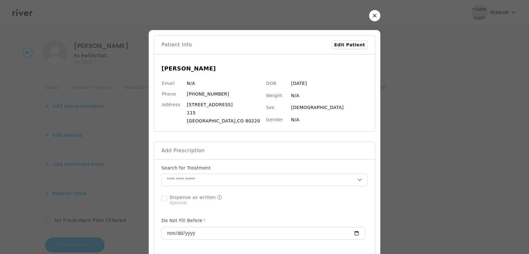
click at [371, 13] on button "button" at bounding box center [374, 15] width 11 height 11
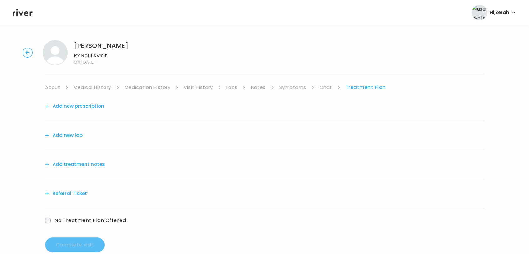
click at [295, 86] on link "Symptoms" at bounding box center [292, 87] width 27 height 9
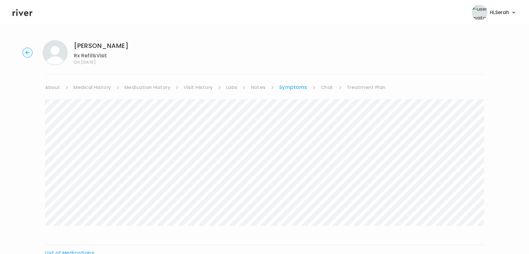
click at [365, 87] on link "Treatment Plan" at bounding box center [366, 87] width 39 height 9
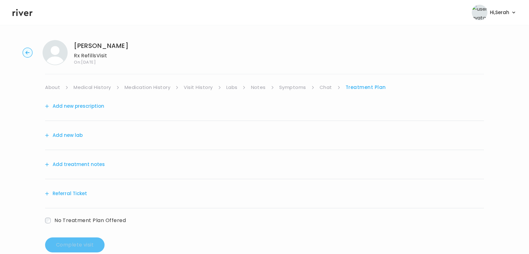
click at [89, 103] on button "Add new prescription" at bounding box center [74, 106] width 59 height 9
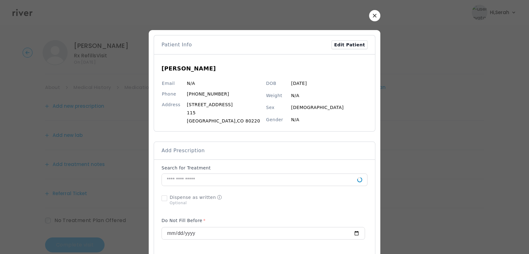
scroll to position [63, 0]
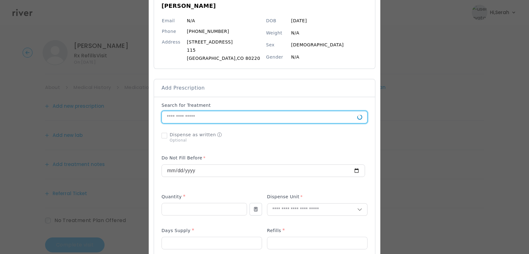
click at [243, 113] on input "text" at bounding box center [259, 117] width 195 height 12
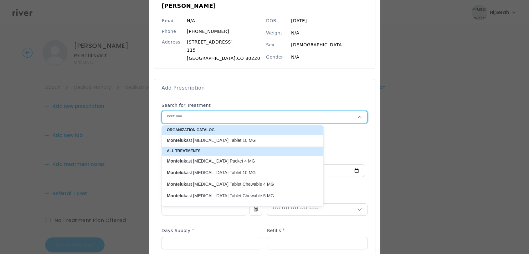
click at [235, 139] on p "Monteluk ast [MEDICAL_DATA] Tablet 10 MG" at bounding box center [239, 140] width 144 height 6
type input "**********"
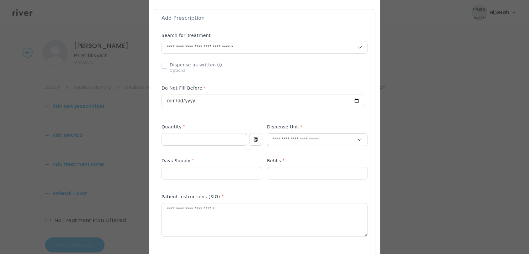
scroll to position [133, 0]
click at [204, 137] on input "number" at bounding box center [204, 138] width 85 height 12
type input "**"
click at [280, 149] on p "Tablet" at bounding box center [317, 151] width 82 height 9
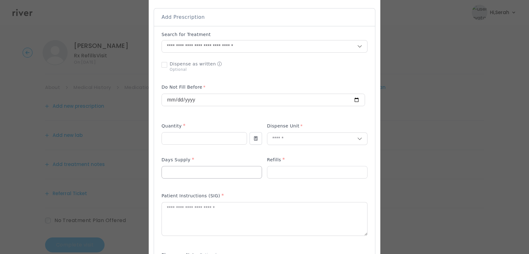
click at [209, 168] on input "number" at bounding box center [212, 172] width 100 height 12
type input "**"
type input "*"
click at [197, 213] on textarea at bounding box center [264, 218] width 205 height 33
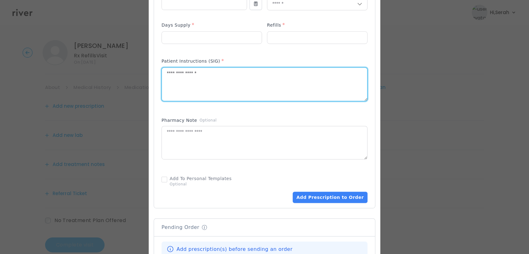
scroll to position [269, 0]
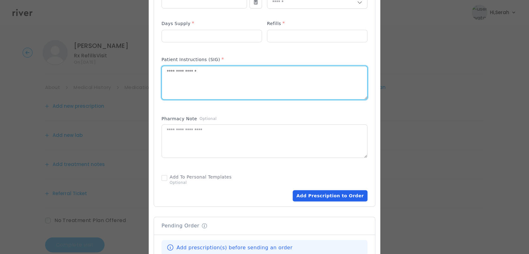
type textarea "**********"
click at [322, 194] on button "Add Prescription to Order" at bounding box center [330, 195] width 75 height 11
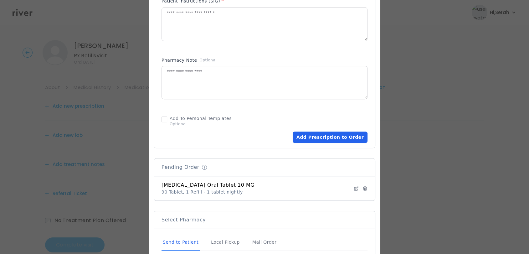
scroll to position [428, 0]
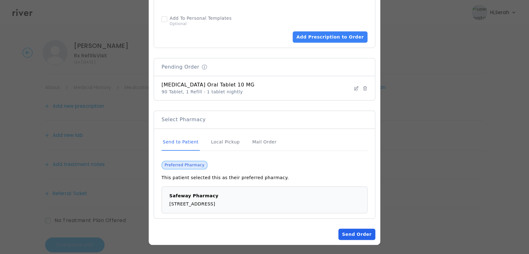
click at [362, 234] on button "Send Order" at bounding box center [356, 233] width 37 height 11
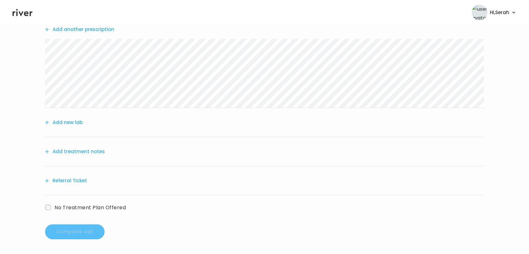
scroll to position [77, 0]
click at [77, 151] on button "Add treatment notes" at bounding box center [75, 151] width 60 height 9
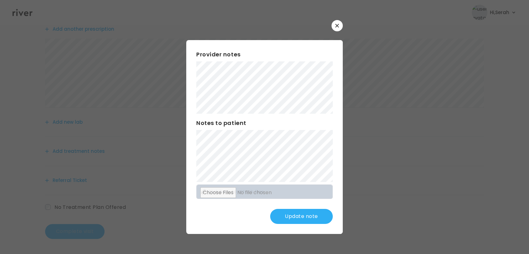
click at [298, 217] on button "Update note" at bounding box center [301, 216] width 63 height 15
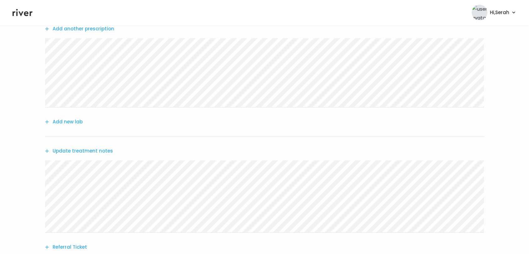
scroll to position [144, 0]
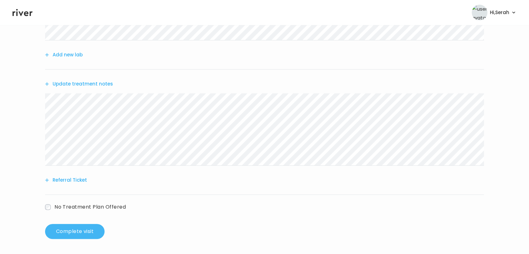
click at [60, 235] on button "Complete visit" at bounding box center [74, 231] width 59 height 15
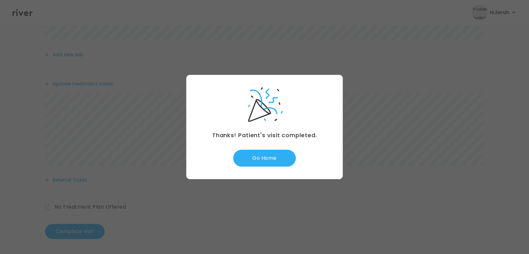
click at [257, 171] on div "Thanks! Patient's visit completed. Go Home" at bounding box center [264, 127] width 156 height 104
click at [264, 165] on button "Go Home" at bounding box center [264, 158] width 63 height 17
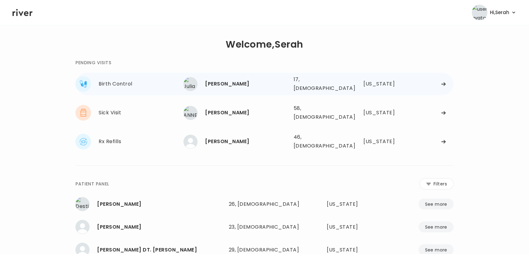
click at [220, 83] on div "[PERSON_NAME]" at bounding box center [246, 84] width 83 height 9
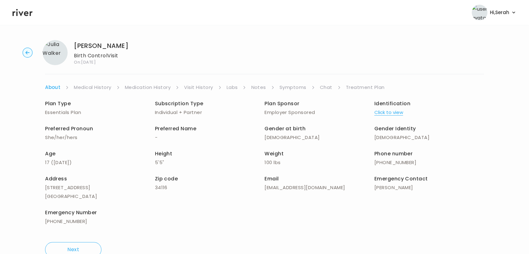
click at [295, 86] on link "Symptoms" at bounding box center [293, 87] width 27 height 9
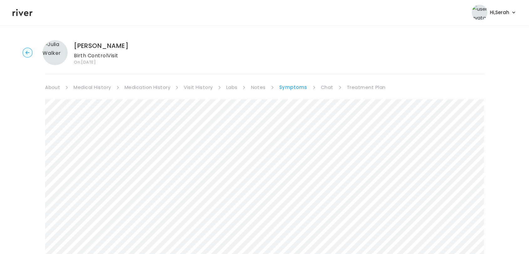
click at [83, 88] on link "Medical History" at bounding box center [92, 87] width 37 height 9
click at [136, 87] on link "Medication History" at bounding box center [150, 87] width 46 height 9
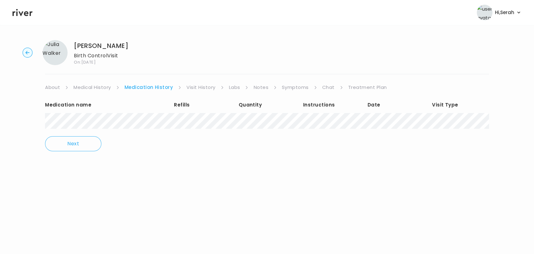
click at [292, 85] on link "Symptoms" at bounding box center [295, 87] width 27 height 9
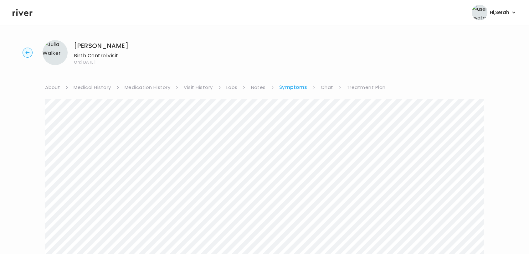
click at [328, 87] on link "Chat" at bounding box center [327, 87] width 13 height 9
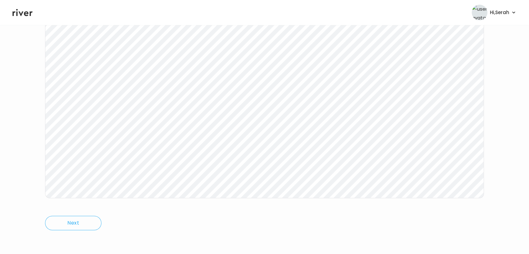
click at [22, 16] on icon at bounding box center [23, 12] width 20 height 9
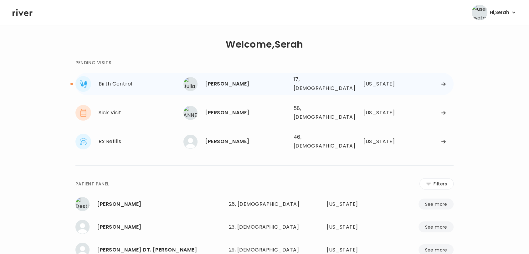
click at [213, 81] on div "[PERSON_NAME]" at bounding box center [246, 84] width 83 height 9
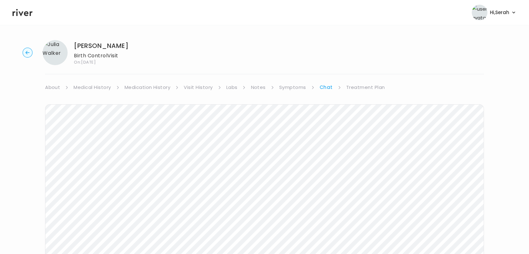
click at [359, 86] on link "Treatment Plan" at bounding box center [365, 87] width 39 height 9
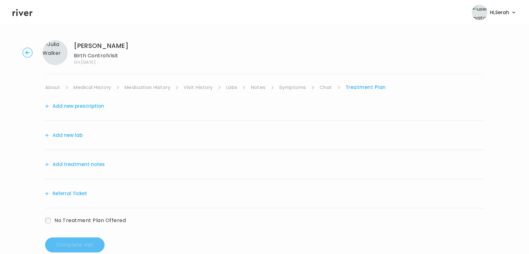
click at [80, 108] on button "Add new prescription" at bounding box center [74, 106] width 59 height 9
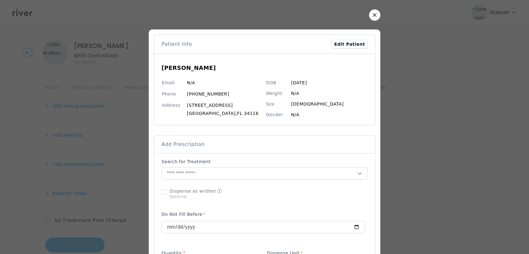
scroll to position [1, 0]
click at [373, 14] on icon "button" at bounding box center [375, 15] width 4 height 4
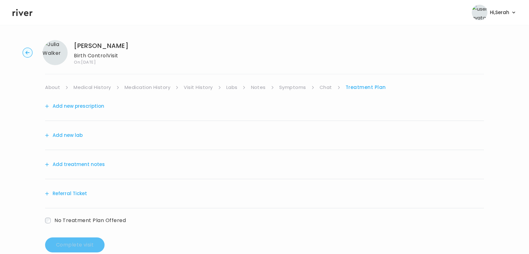
click at [86, 168] on button "Add treatment notes" at bounding box center [75, 164] width 60 height 9
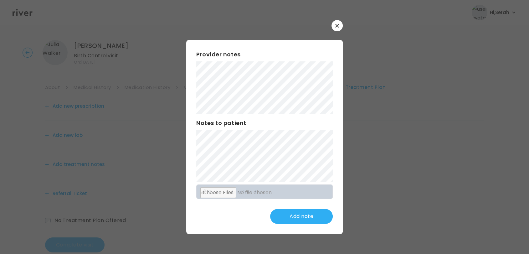
click at [247, 218] on div "Add note" at bounding box center [264, 216] width 136 height 15
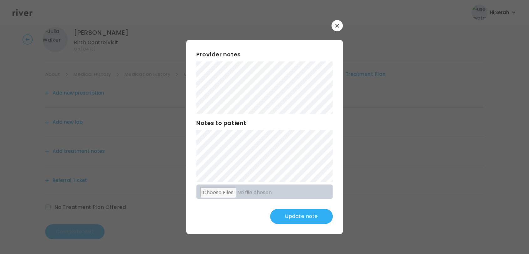
click at [288, 218] on button "Update note" at bounding box center [301, 216] width 63 height 15
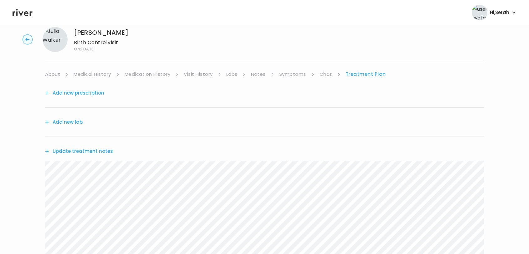
click at [90, 92] on button "Add new prescription" at bounding box center [74, 93] width 59 height 9
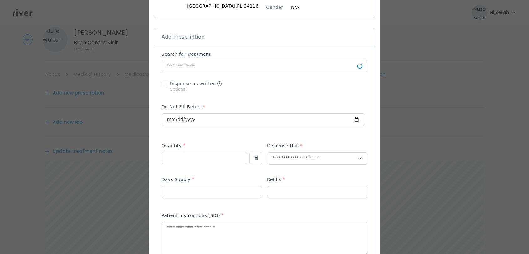
scroll to position [109, 0]
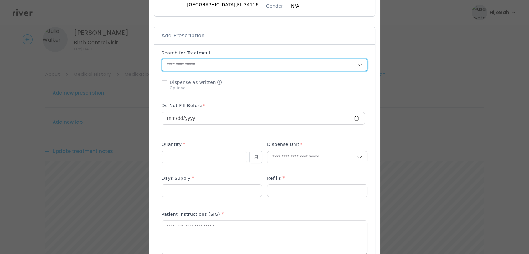
click at [239, 59] on input "text" at bounding box center [259, 65] width 195 height 12
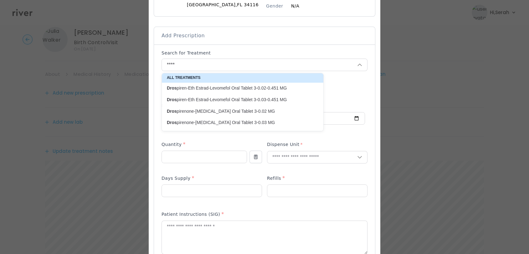
click at [230, 121] on p "Dros pirenone-[MEDICAL_DATA] Oral Tablet 3-0.03 MG" at bounding box center [239, 123] width 144 height 6
type input "**********"
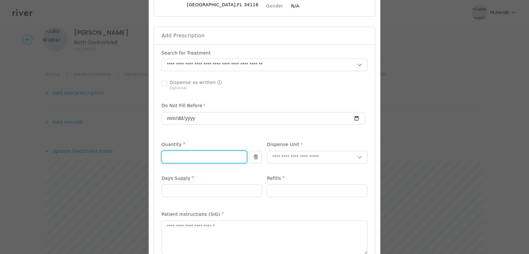
click at [193, 160] on input "number" at bounding box center [204, 157] width 85 height 12
type input "**"
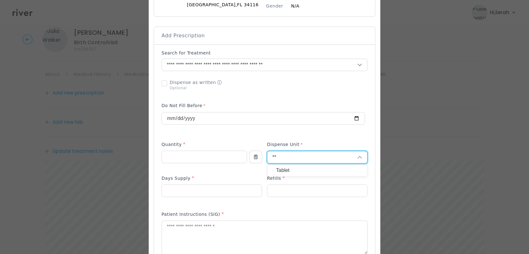
type input "**"
click at [294, 168] on p "Tablet" at bounding box center [317, 170] width 82 height 9
click at [208, 193] on input "number" at bounding box center [212, 191] width 100 height 12
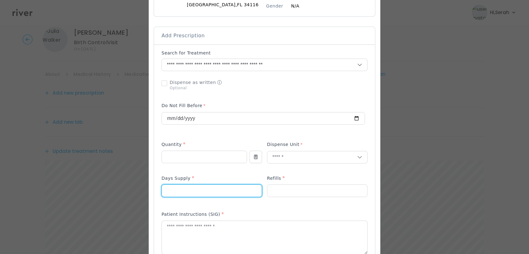
type input "**"
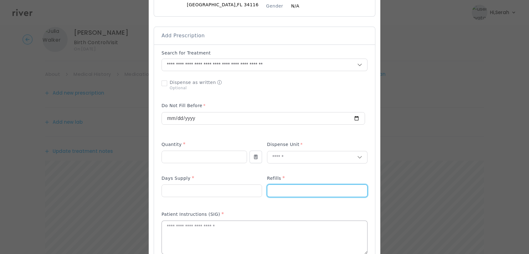
type input "*"
click at [206, 233] on textarea at bounding box center [264, 237] width 205 height 33
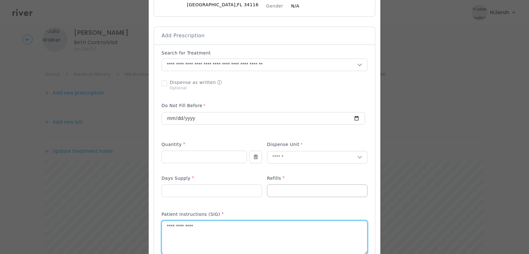
type textarea "**********"
click at [292, 186] on input "*" at bounding box center [317, 191] width 100 height 12
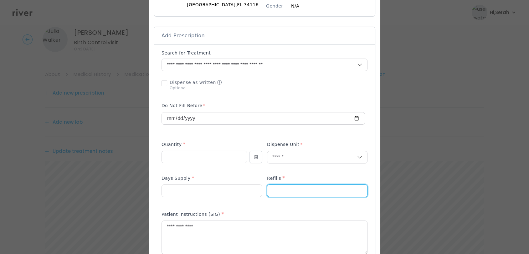
type input "*"
click at [259, 205] on div "Add Prescription to Order" at bounding box center [265, 203] width 206 height 306
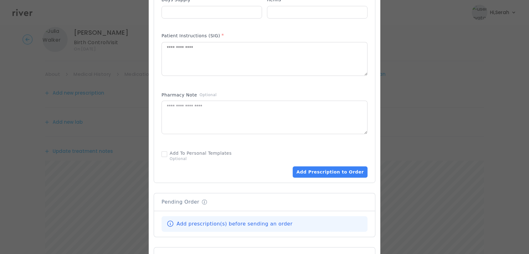
scroll to position [304, 0]
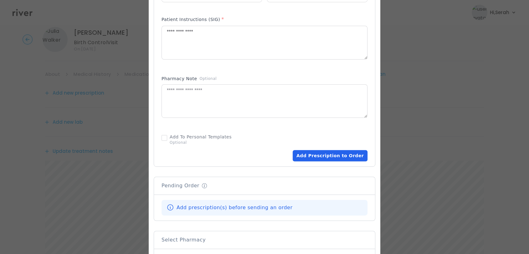
click at [324, 153] on button "Add Prescription to Order" at bounding box center [330, 155] width 75 height 11
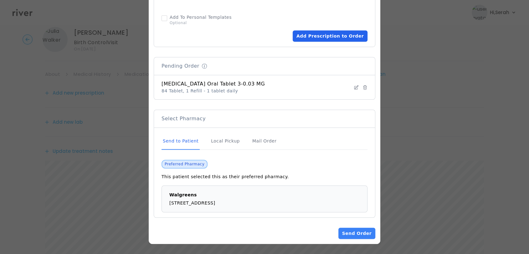
scroll to position [423, 0]
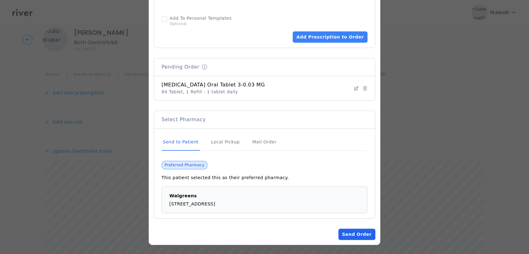
click at [355, 235] on button "Send Order" at bounding box center [356, 233] width 37 height 11
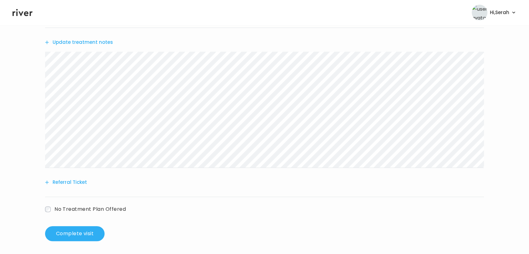
scroll to position [188, 0]
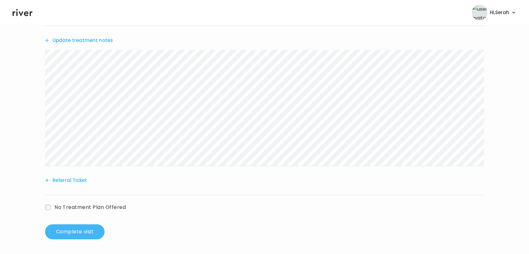
click at [60, 231] on button "Complete visit" at bounding box center [74, 231] width 59 height 15
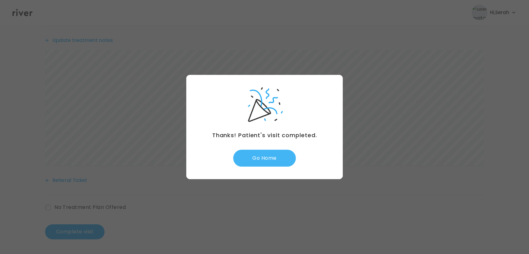
click at [264, 163] on button "Go Home" at bounding box center [264, 158] width 63 height 17
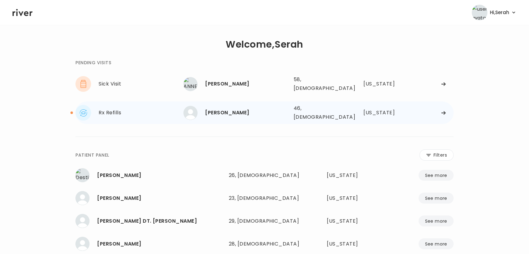
click at [255, 108] on div "[PERSON_NAME]" at bounding box center [246, 112] width 83 height 9
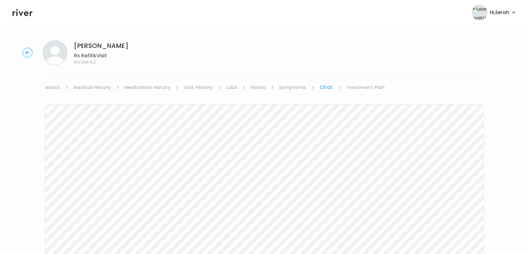
click at [362, 85] on link "Treatment Plan" at bounding box center [365, 87] width 39 height 9
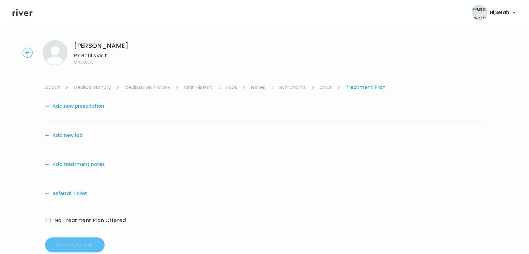
scroll to position [13, 0]
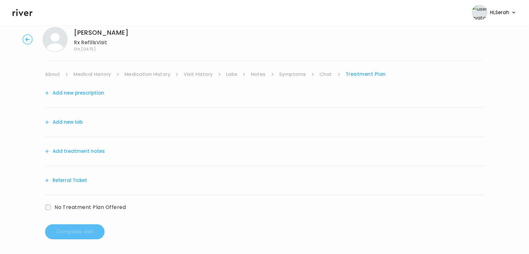
click at [84, 150] on button "Add treatment notes" at bounding box center [75, 151] width 60 height 9
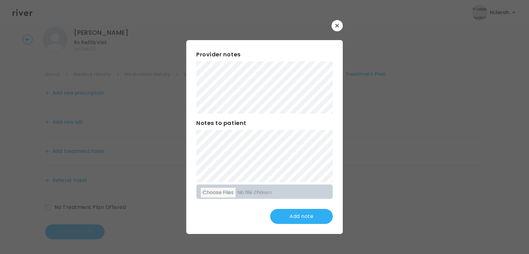
click at [229, 213] on div "Add note" at bounding box center [264, 216] width 136 height 15
click at [310, 211] on button "Update note" at bounding box center [301, 216] width 63 height 15
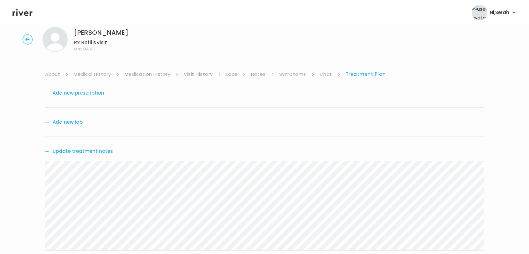
scroll to position [98, 0]
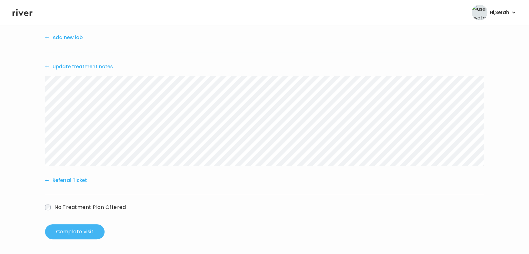
click at [81, 228] on button "Complete visit" at bounding box center [74, 231] width 59 height 15
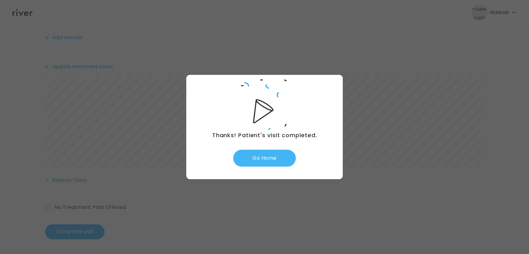
click at [268, 158] on button "Go Home" at bounding box center [264, 158] width 63 height 17
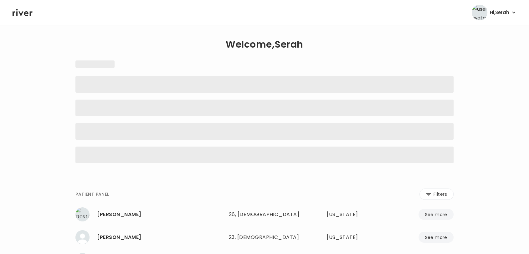
click at [25, 15] on icon at bounding box center [23, 12] width 20 height 7
click at [175, 54] on div "**********" at bounding box center [264, 201] width 378 height 304
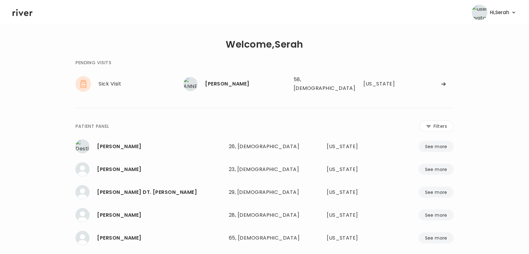
click at [28, 13] on icon at bounding box center [23, 12] width 20 height 9
click at [28, 13] on icon at bounding box center [23, 12] width 20 height 7
